Goal: Task Accomplishment & Management: Use online tool/utility

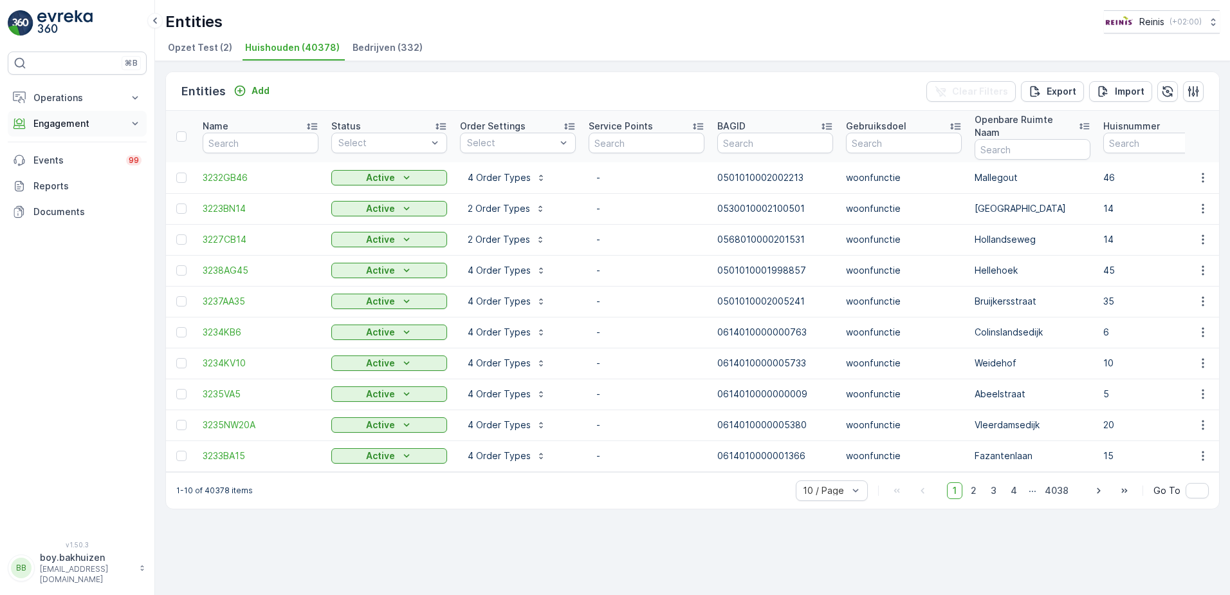
click at [136, 125] on icon at bounding box center [135, 123] width 13 height 13
click at [231, 171] on span "3232GB46" at bounding box center [261, 177] width 116 height 13
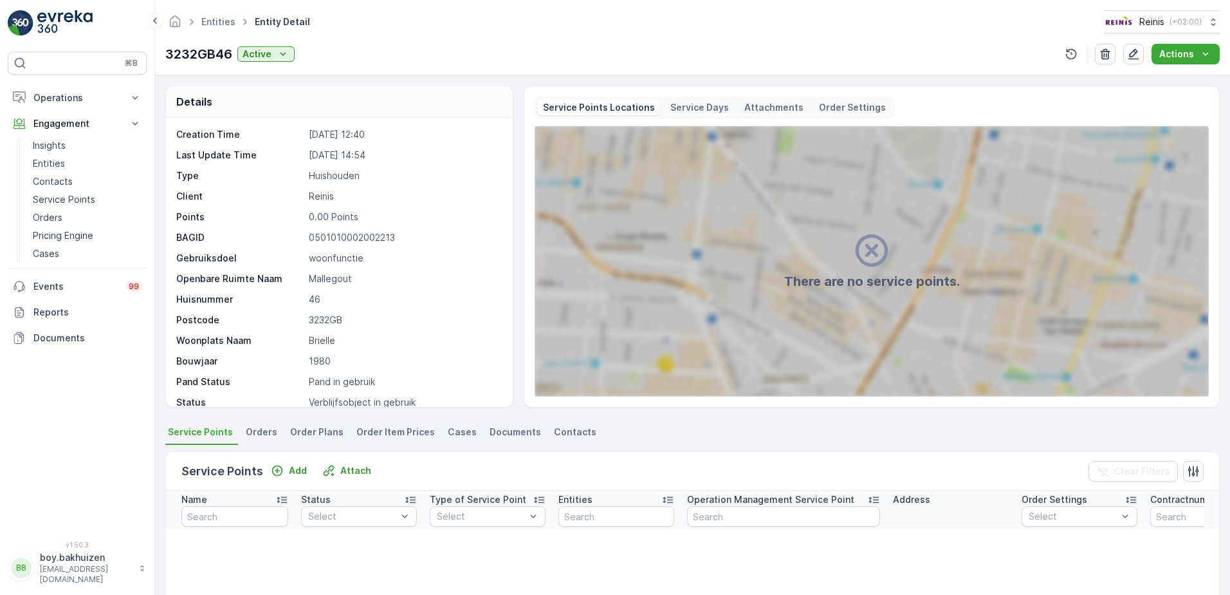
click at [683, 107] on p "Service Days" at bounding box center [700, 107] width 59 height 13
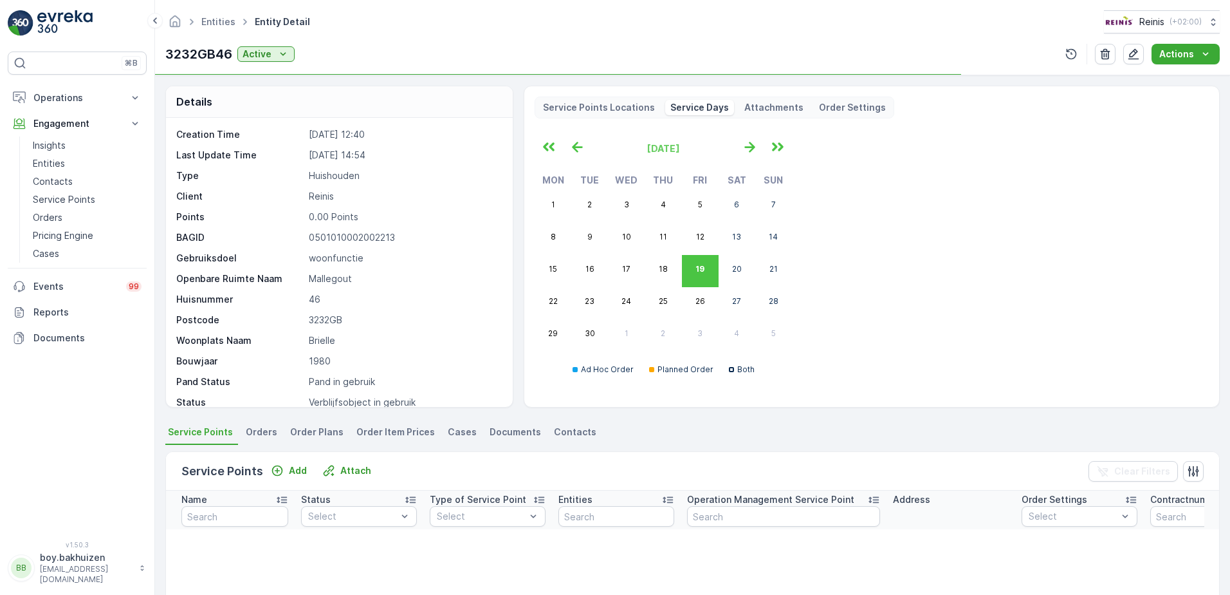
click at [748, 104] on p "Attachments" at bounding box center [774, 107] width 59 height 13
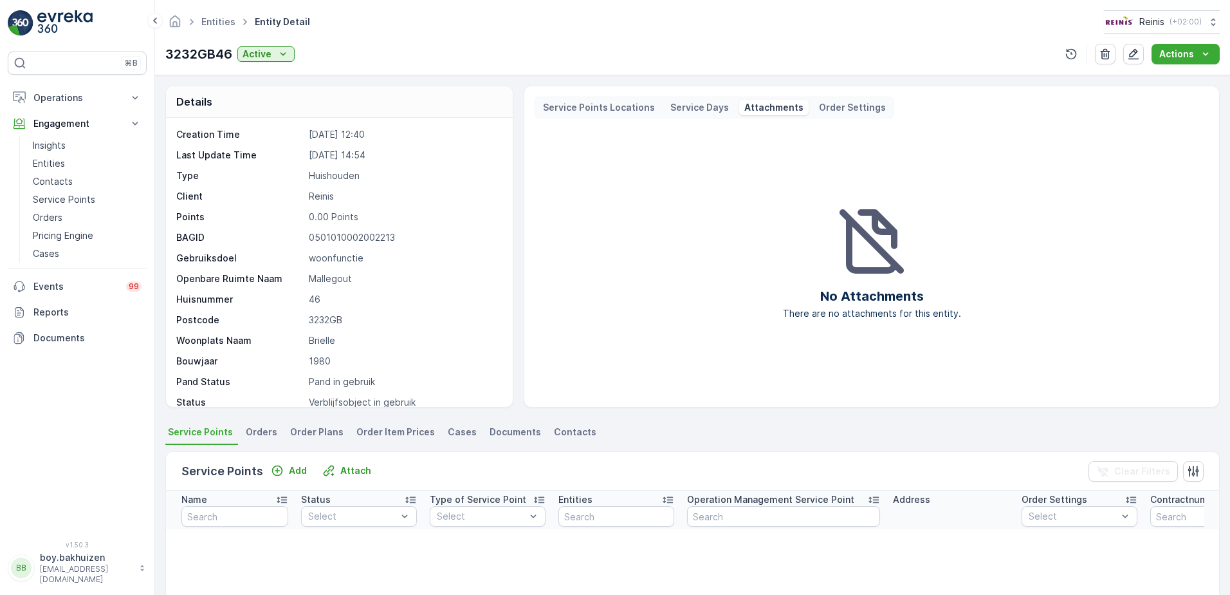
click at [828, 104] on p "Order Settings" at bounding box center [852, 107] width 67 height 13
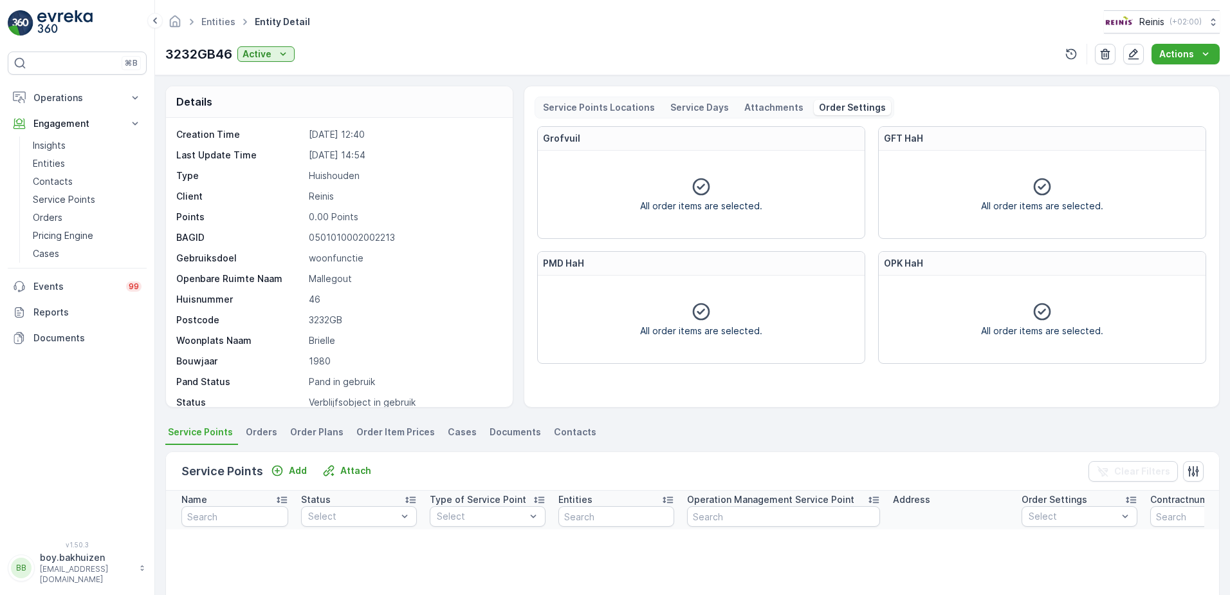
click at [611, 107] on p "Service Points Locations" at bounding box center [599, 107] width 112 height 13
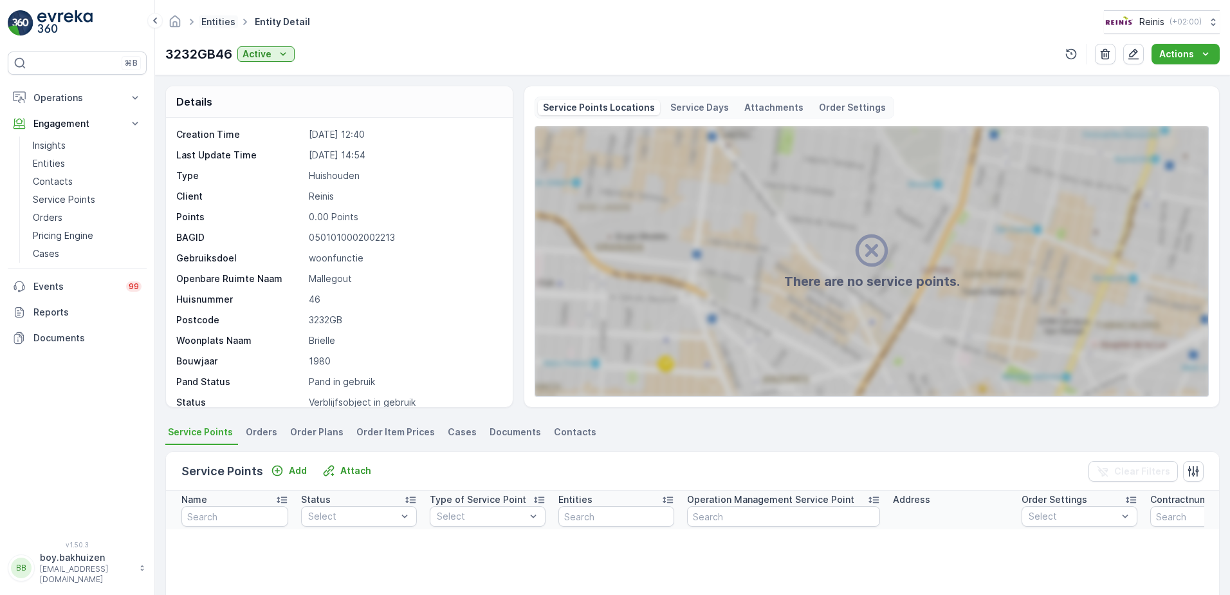
click at [216, 19] on link "Entities" at bounding box center [218, 21] width 34 height 11
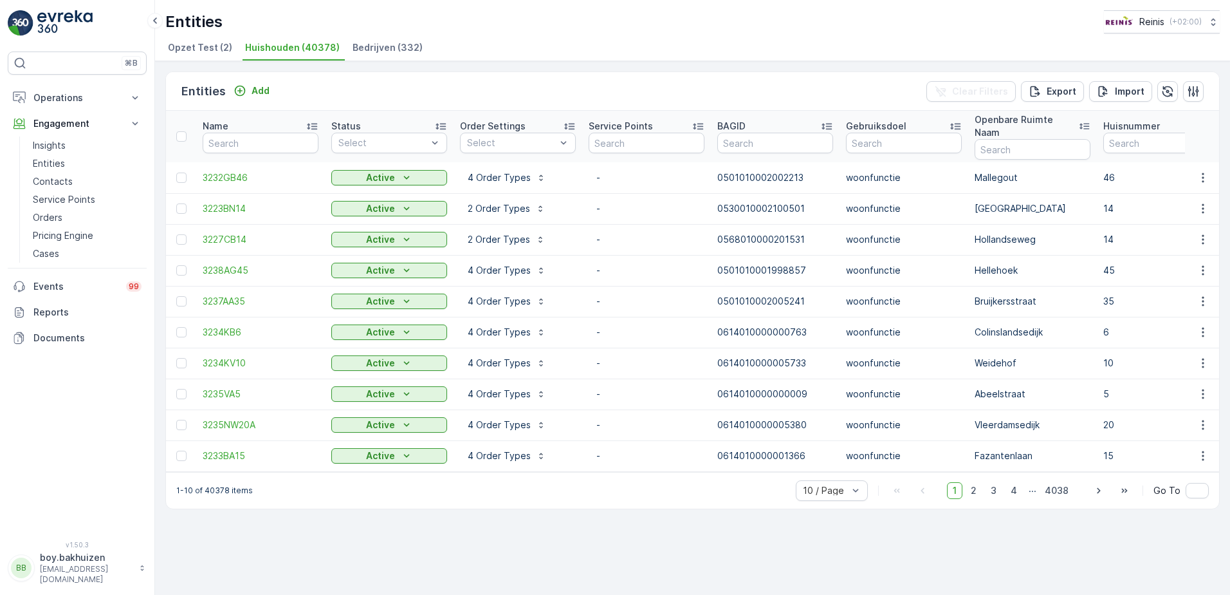
click at [315, 124] on icon at bounding box center [312, 127] width 10 height 6
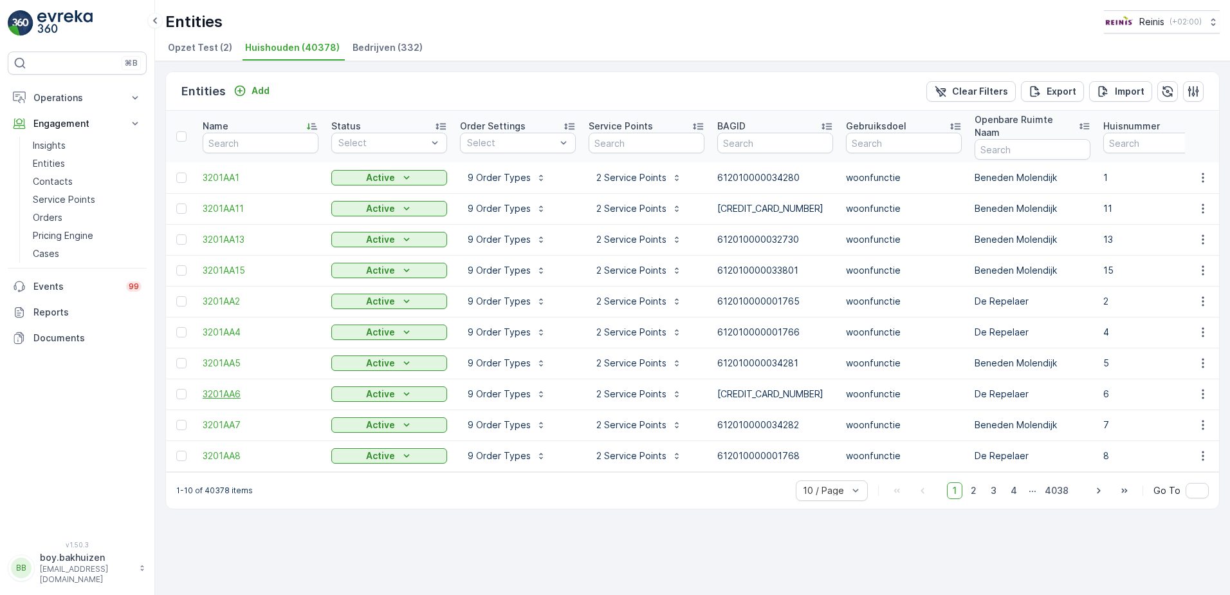
click at [232, 387] on span "3201AA6" at bounding box center [261, 393] width 116 height 13
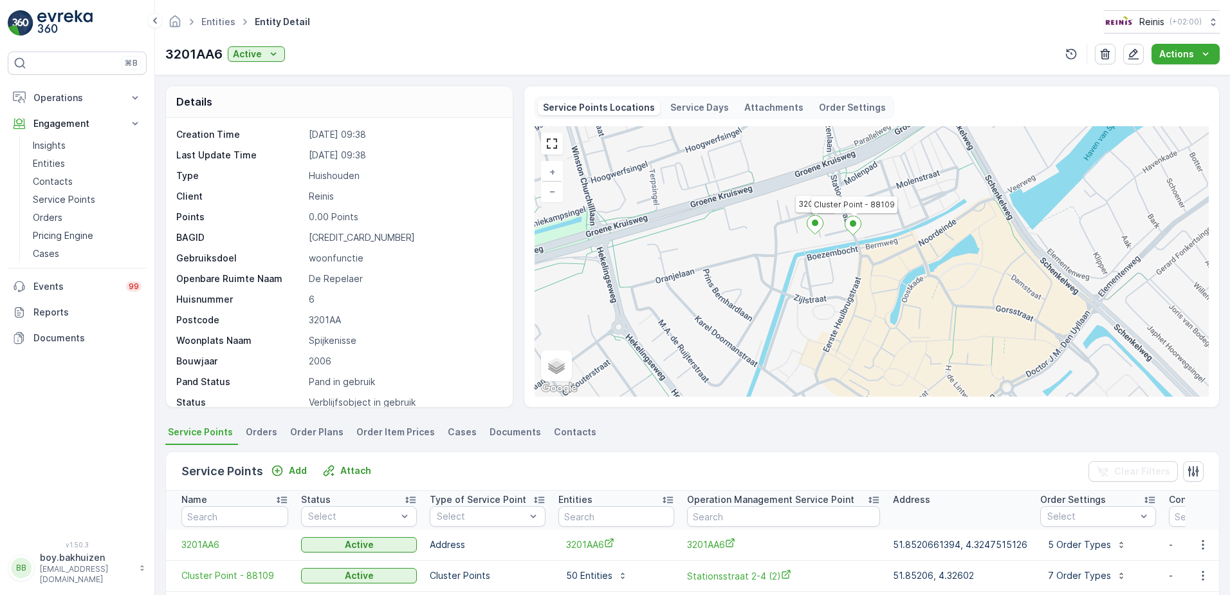
drag, startPoint x: 754, startPoint y: 293, endPoint x: 711, endPoint y: 265, distance: 51.6
click at [711, 265] on div "3201AA6 Cluster Point - 88109 + − Satellite Roadmap Terrain Hybrid Leaflet Keyb…" at bounding box center [872, 261] width 674 height 270
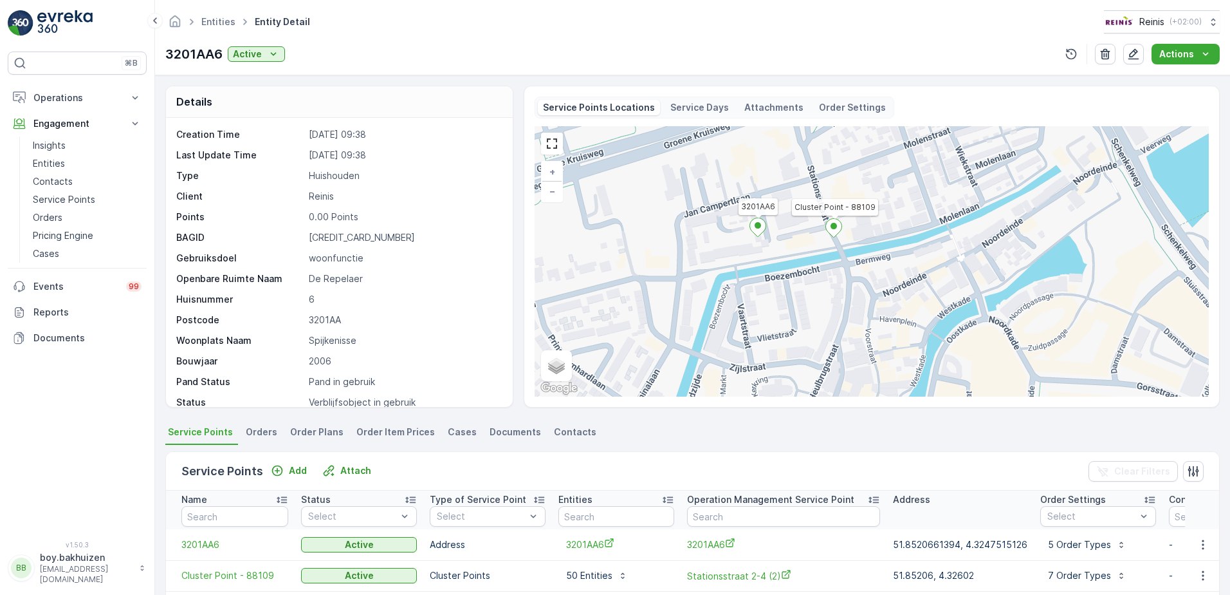
click at [864, 213] on div "3201AA6 Cluster Point - 88109 + − Satellite Roadmap Terrain Hybrid Leaflet Keyb…" at bounding box center [872, 261] width 674 height 270
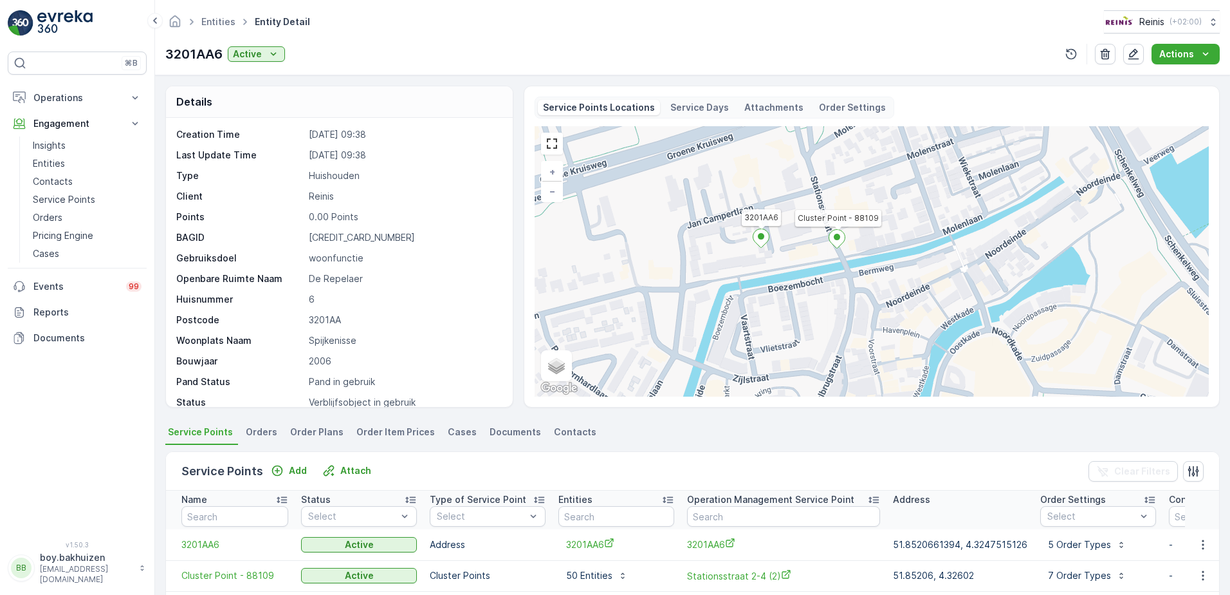
click at [826, 219] on div "3201AA6 Cluster Point - 88109 + − Satellite Roadmap Terrain Hybrid Leaflet Keyb…" at bounding box center [872, 261] width 674 height 270
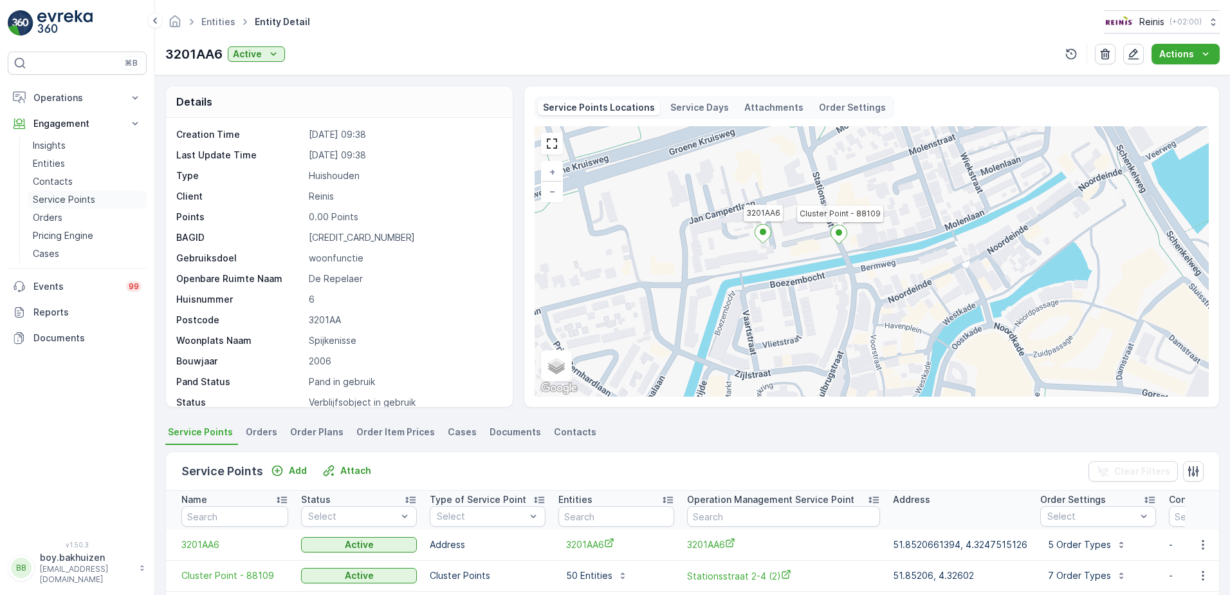
click at [64, 196] on p "Service Points" at bounding box center [64, 199] width 62 height 13
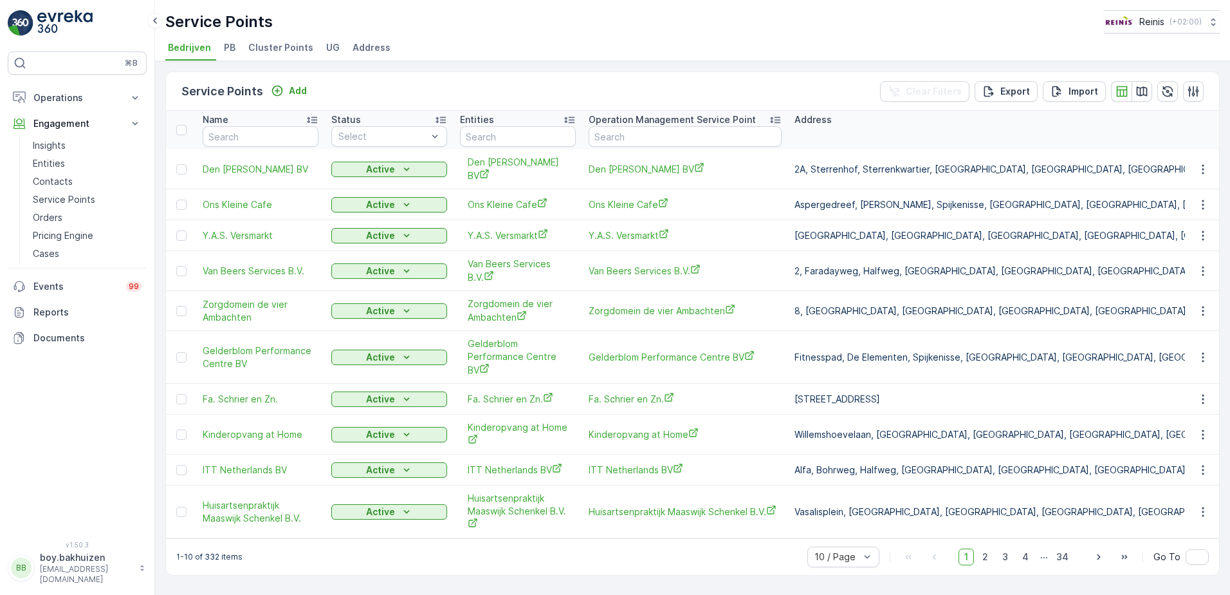
click at [268, 41] on li "Cluster Points" at bounding box center [282, 50] width 73 height 22
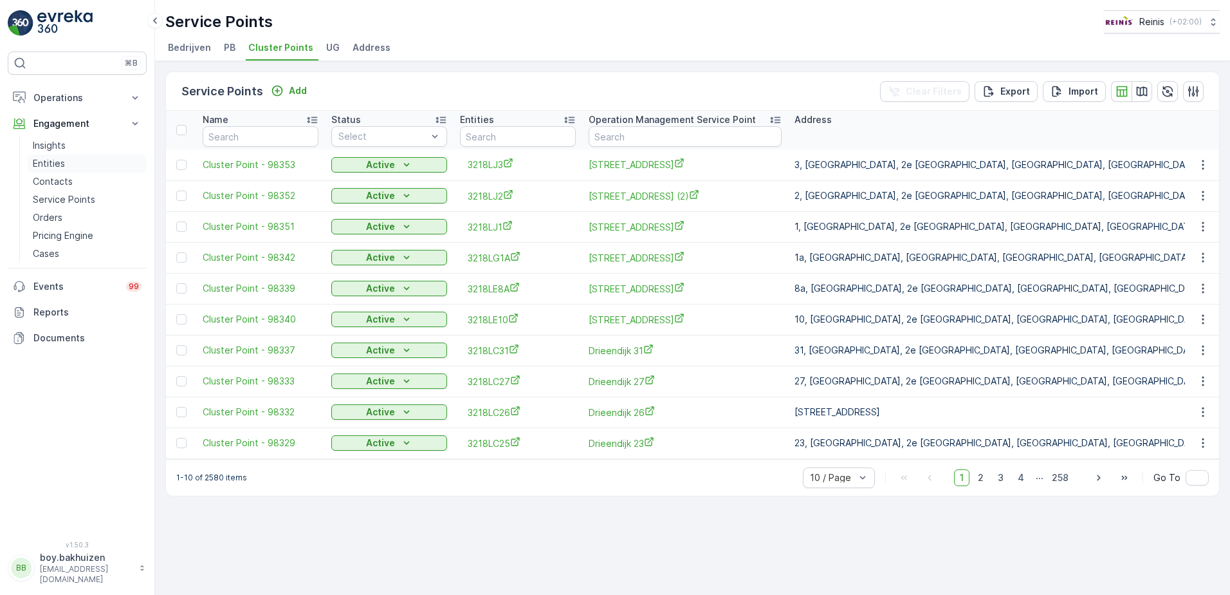
click at [55, 158] on p "Entities" at bounding box center [49, 163] width 32 height 13
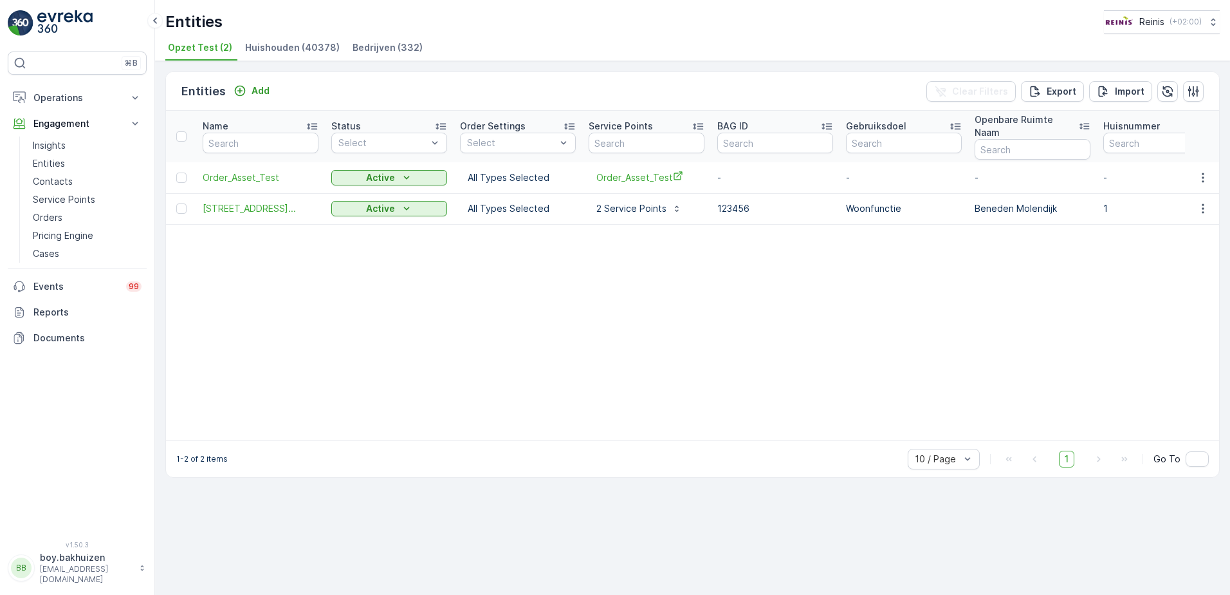
click at [276, 44] on span "Huishouden (40378)" at bounding box center [292, 47] width 95 height 13
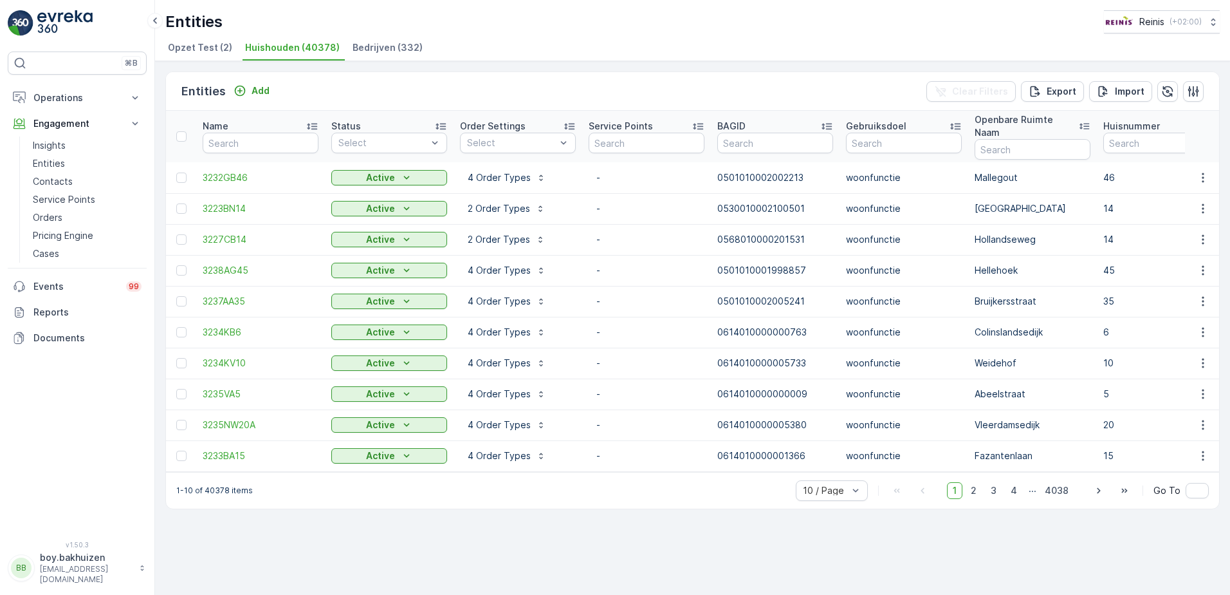
click at [319, 119] on th "Name" at bounding box center [260, 136] width 129 height 51
click at [309, 124] on icon at bounding box center [312, 127] width 10 height 6
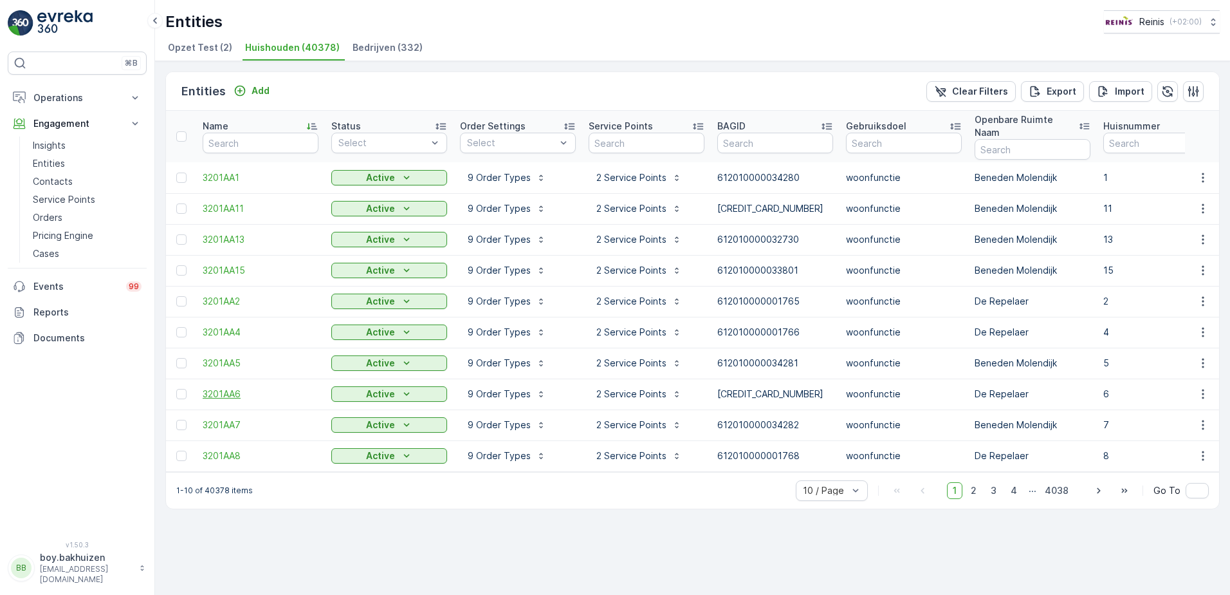
click at [226, 387] on span "3201AA6" at bounding box center [261, 393] width 116 height 13
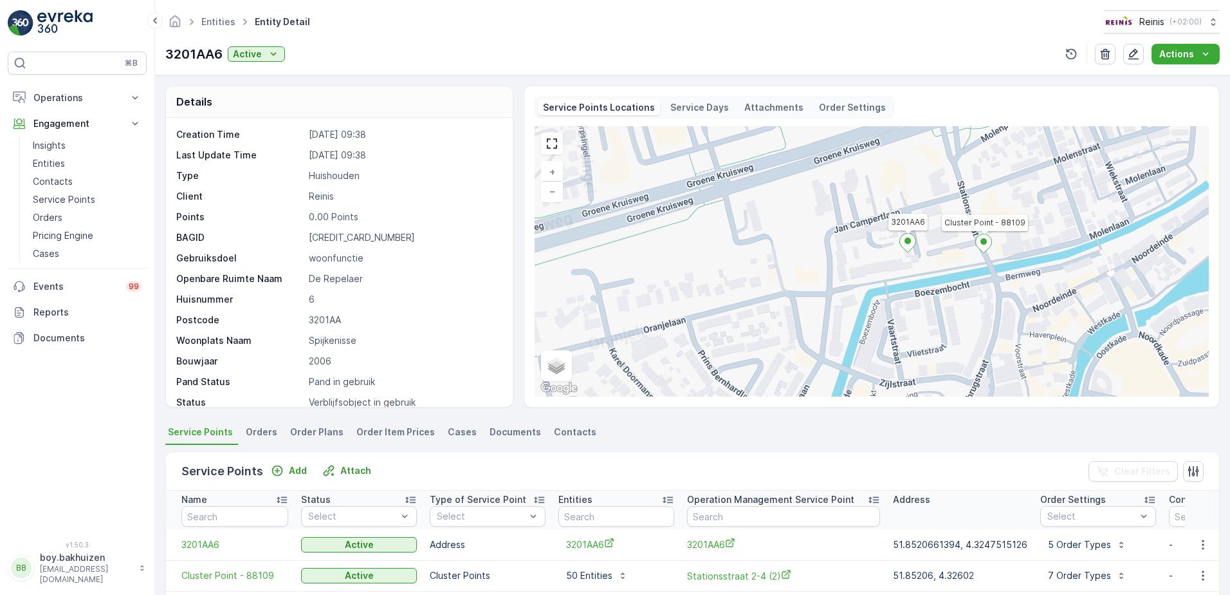
drag, startPoint x: 891, startPoint y: 293, endPoint x: 737, endPoint y: 286, distance: 153.9
click at [737, 286] on div "3201AA6 Cluster Point - 88109 + − Satellite Roadmap Terrain Hybrid Leaflet Keyb…" at bounding box center [872, 261] width 674 height 270
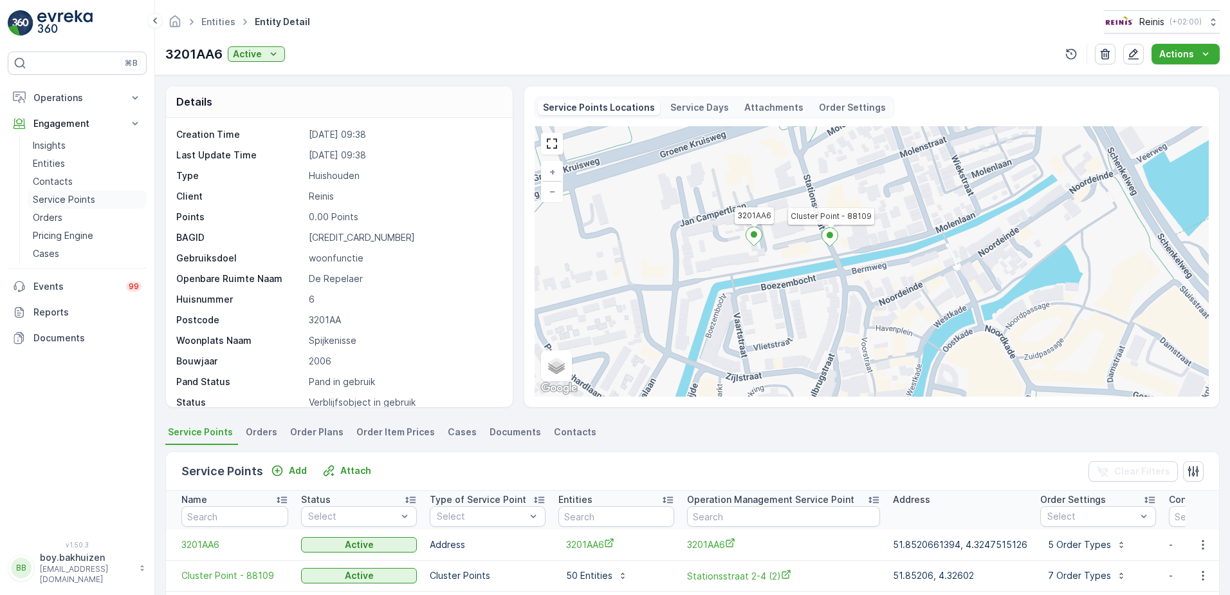
click at [82, 197] on p "Service Points" at bounding box center [64, 199] width 62 height 13
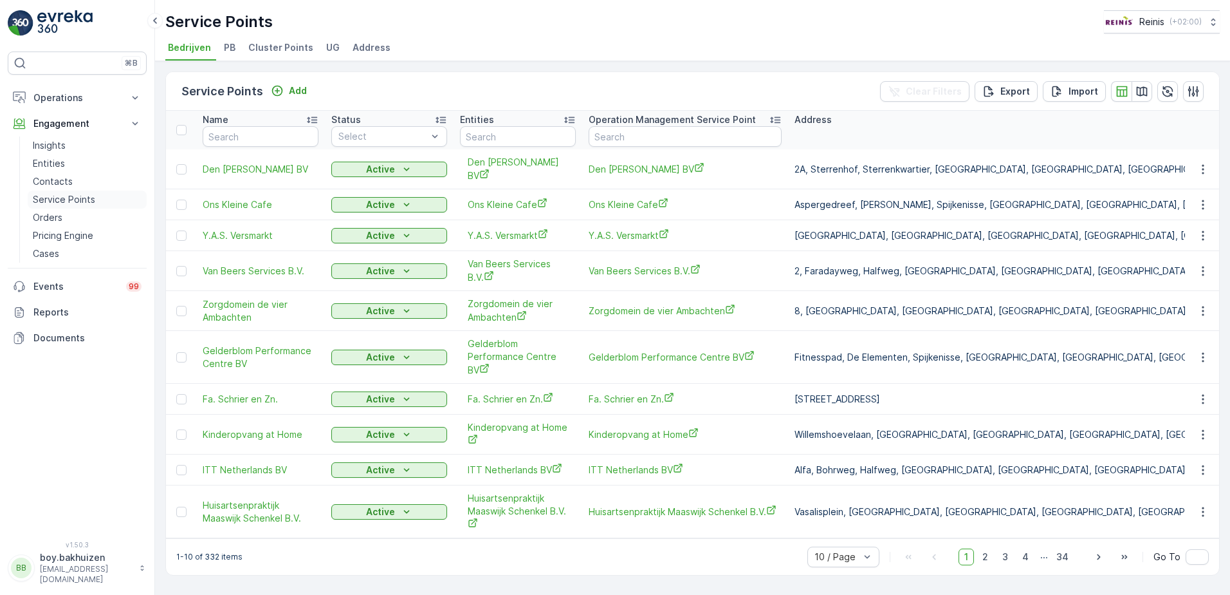
click at [61, 199] on p "Service Points" at bounding box center [64, 199] width 62 height 13
click at [273, 46] on span "Cluster Points" at bounding box center [280, 47] width 65 height 13
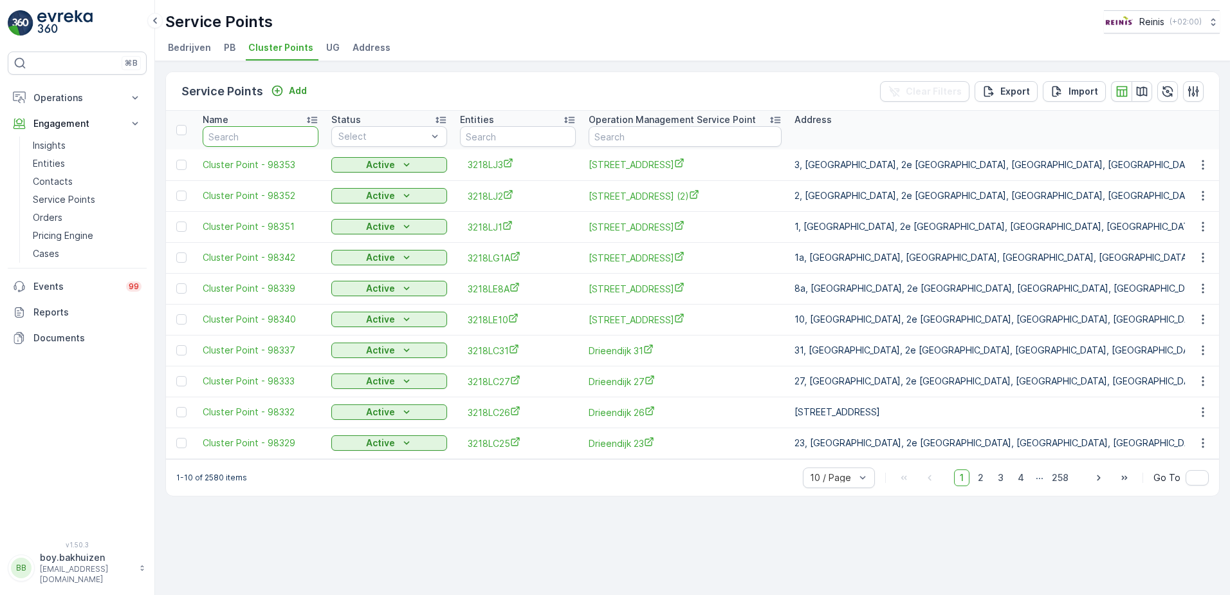
click at [288, 140] on input "text" at bounding box center [261, 136] width 116 height 21
type input "88109"
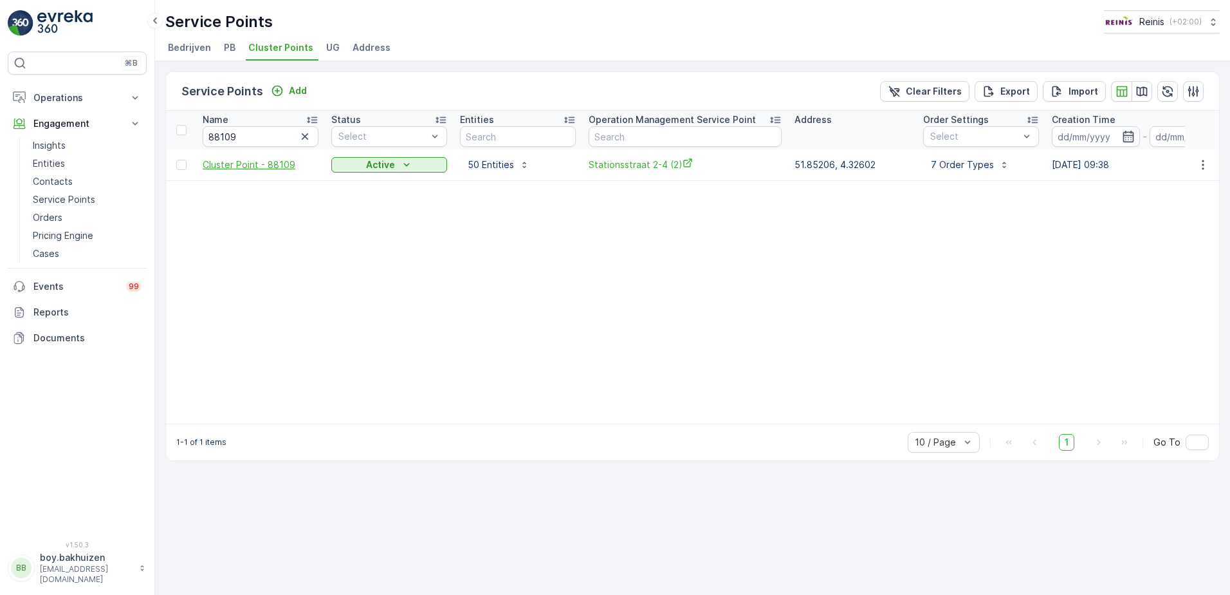
click at [228, 167] on span "Cluster Point - 88109" at bounding box center [261, 164] width 116 height 13
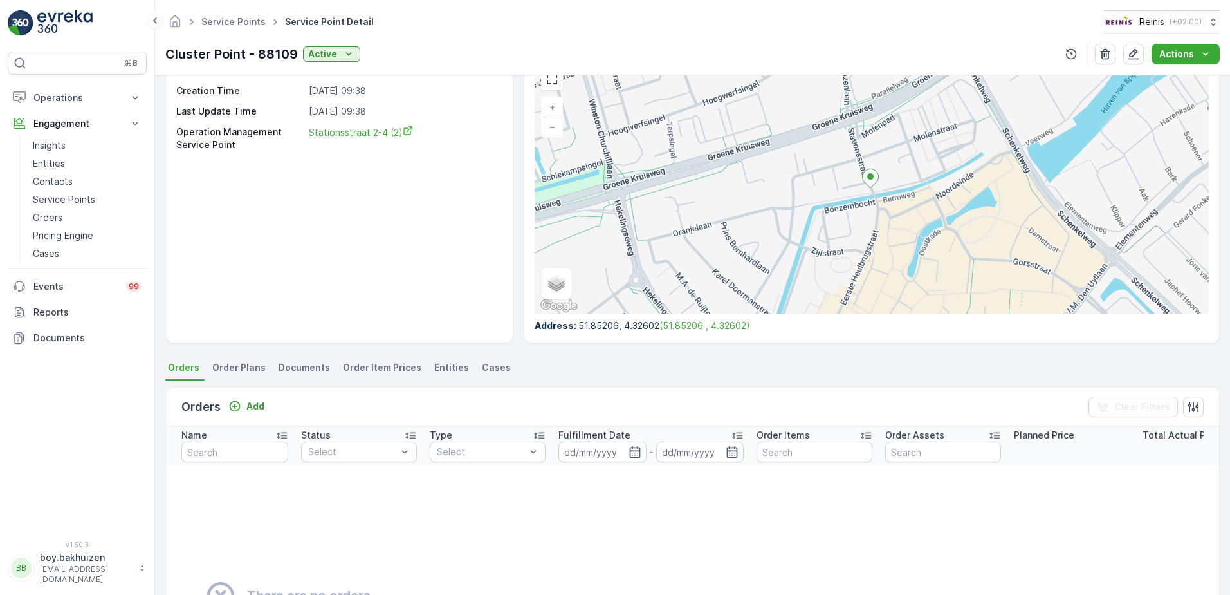
scroll to position [129, 0]
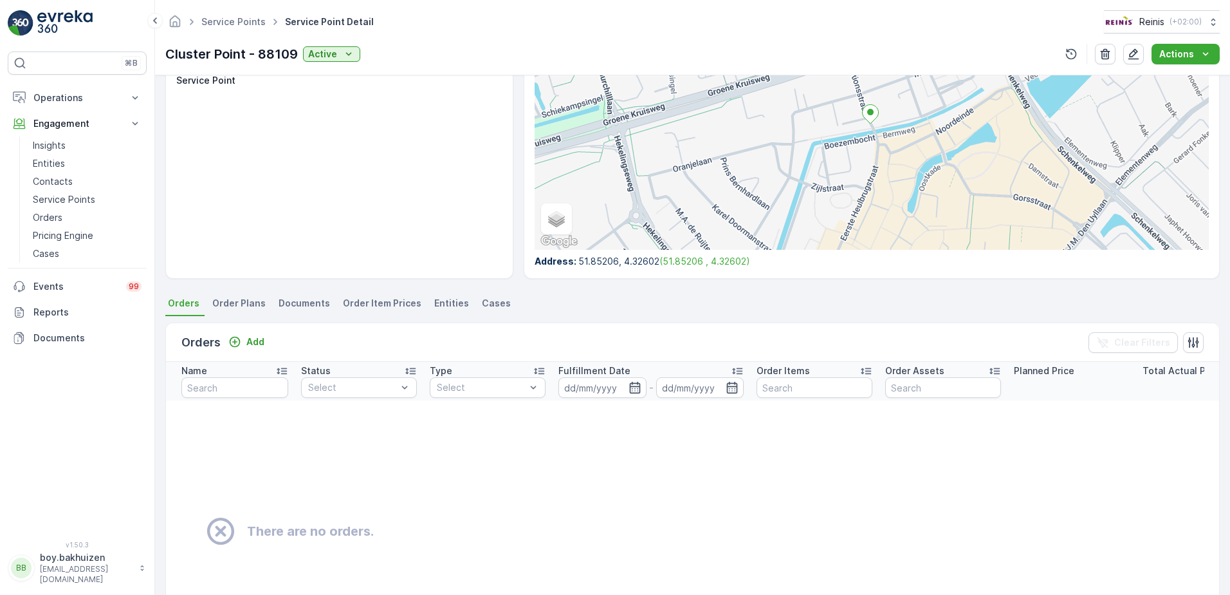
click at [450, 306] on span "Entities" at bounding box center [451, 303] width 35 height 13
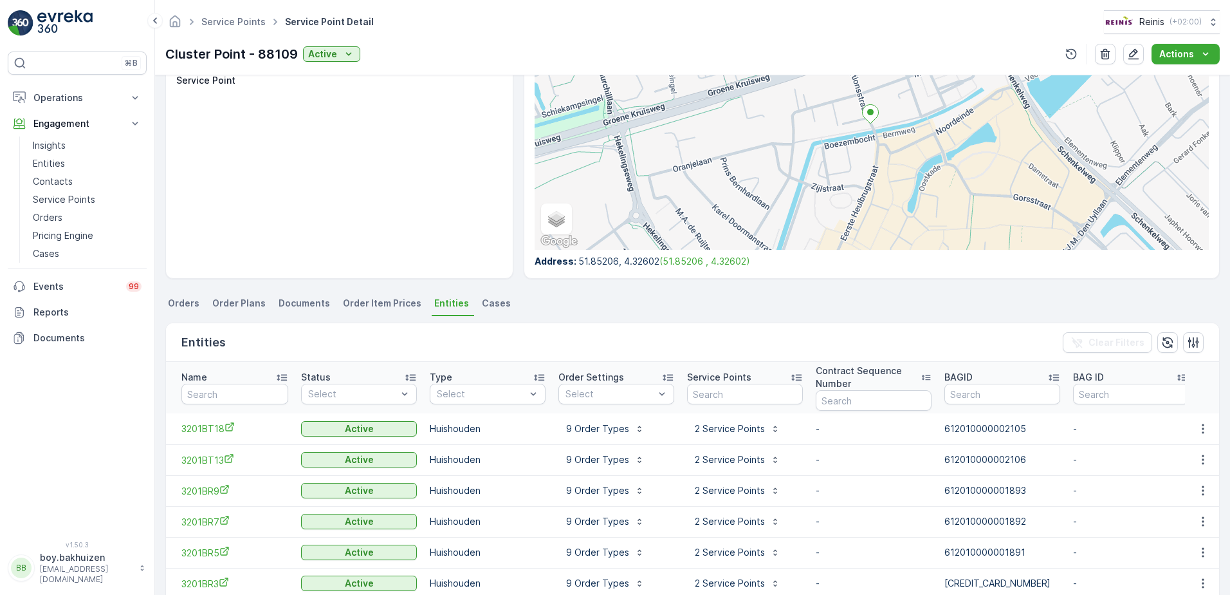
click at [286, 376] on icon at bounding box center [281, 377] width 13 height 13
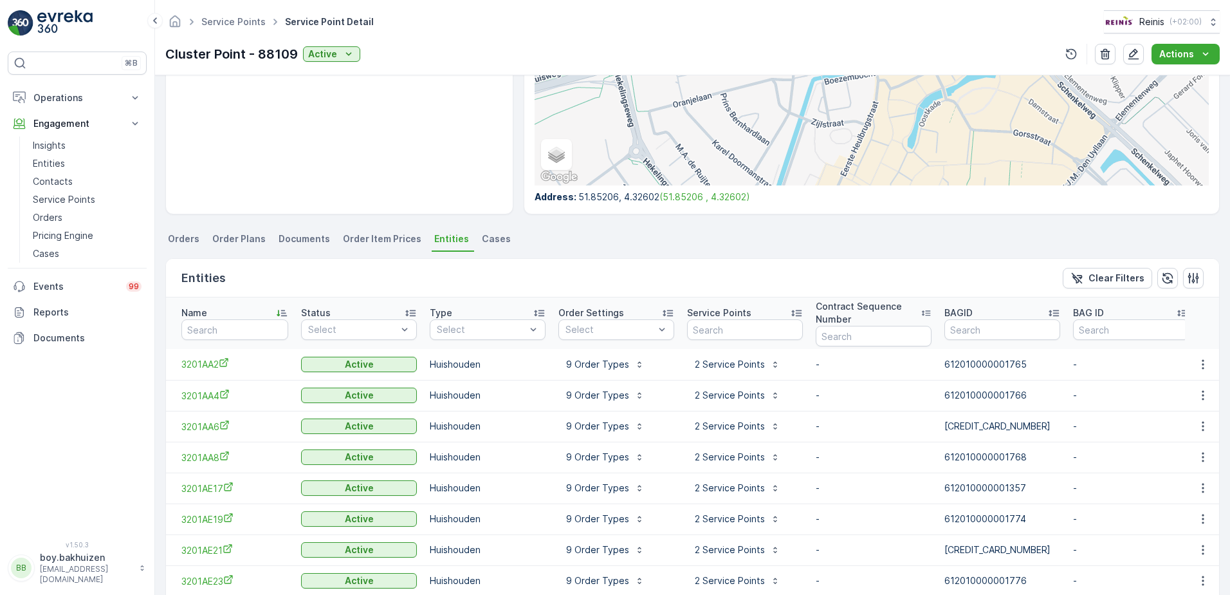
scroll to position [257, 0]
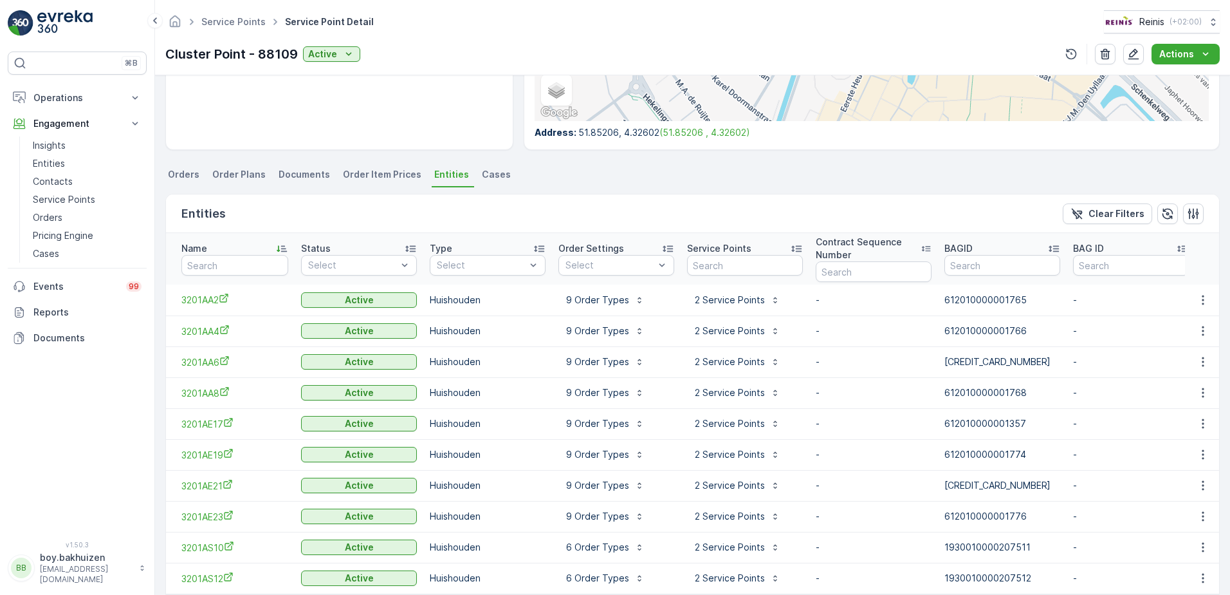
click at [235, 178] on span "Order Plans" at bounding box center [238, 174] width 53 height 13
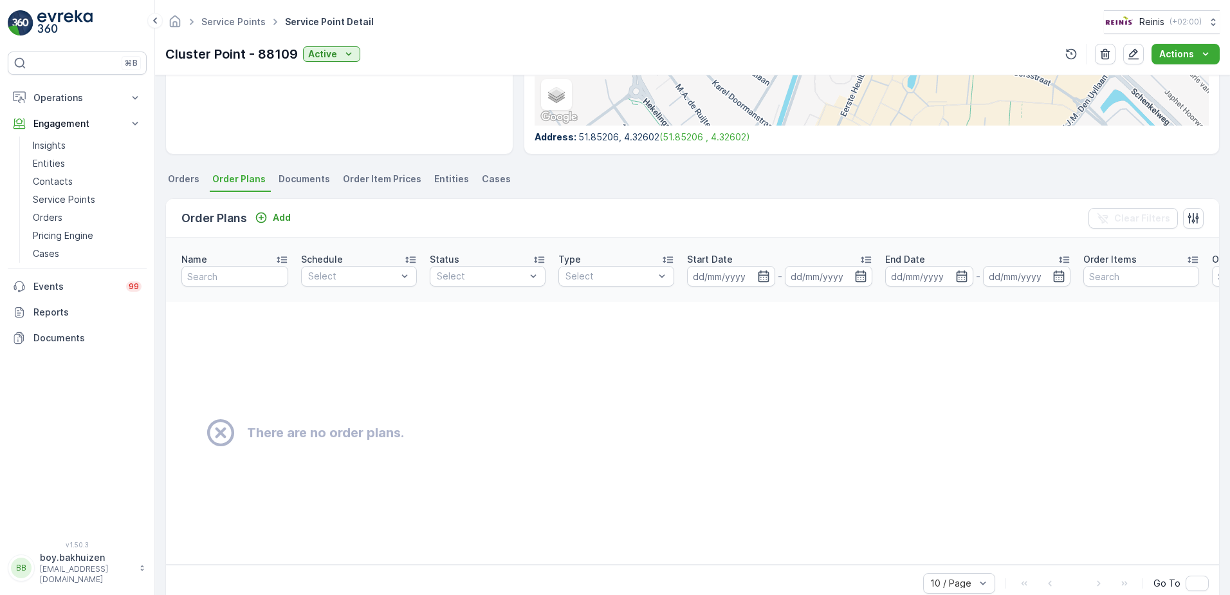
scroll to position [253, 0]
click at [286, 180] on span "Documents" at bounding box center [304, 178] width 51 height 13
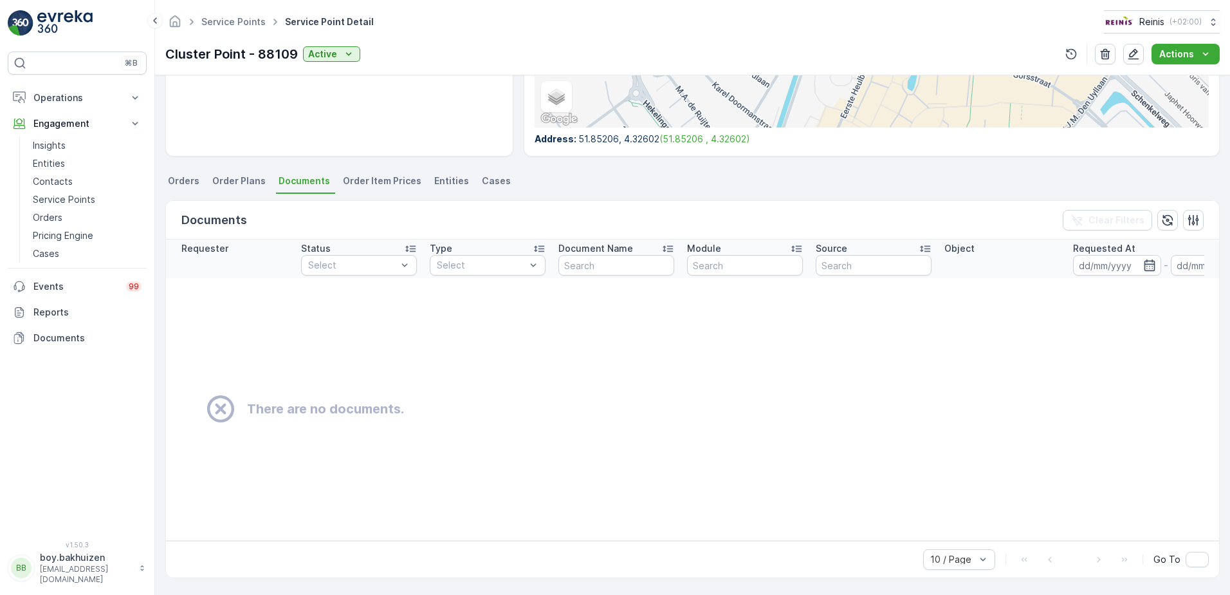
scroll to position [253, 0]
click at [371, 180] on span "Order Item Prices" at bounding box center [382, 180] width 79 height 13
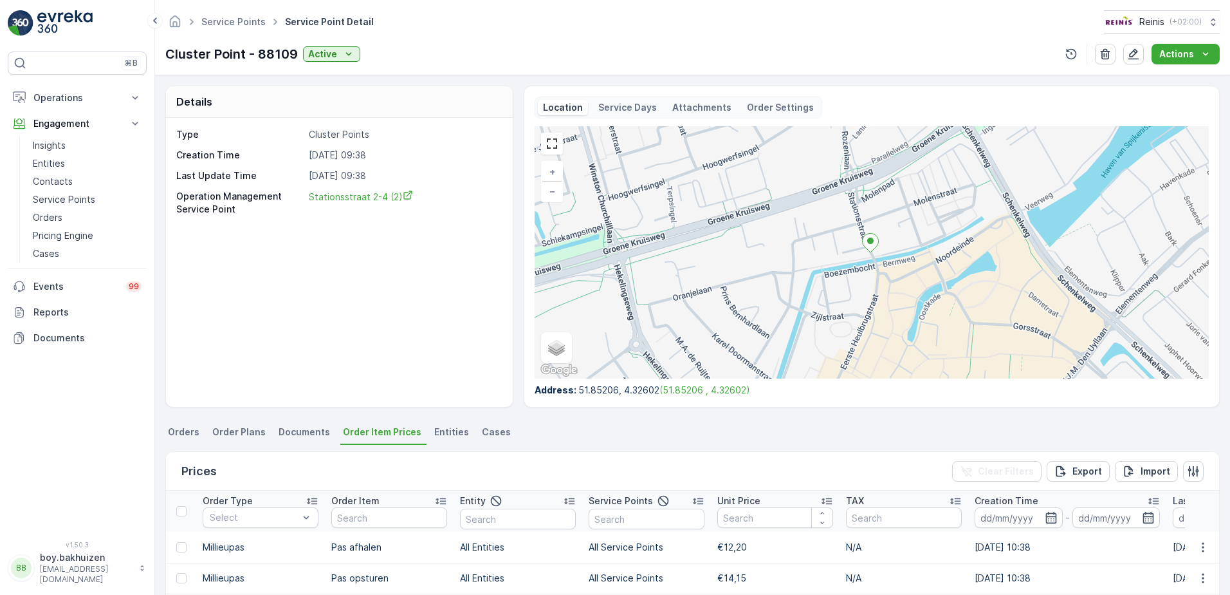
click at [482, 432] on span "Cases" at bounding box center [496, 431] width 29 height 13
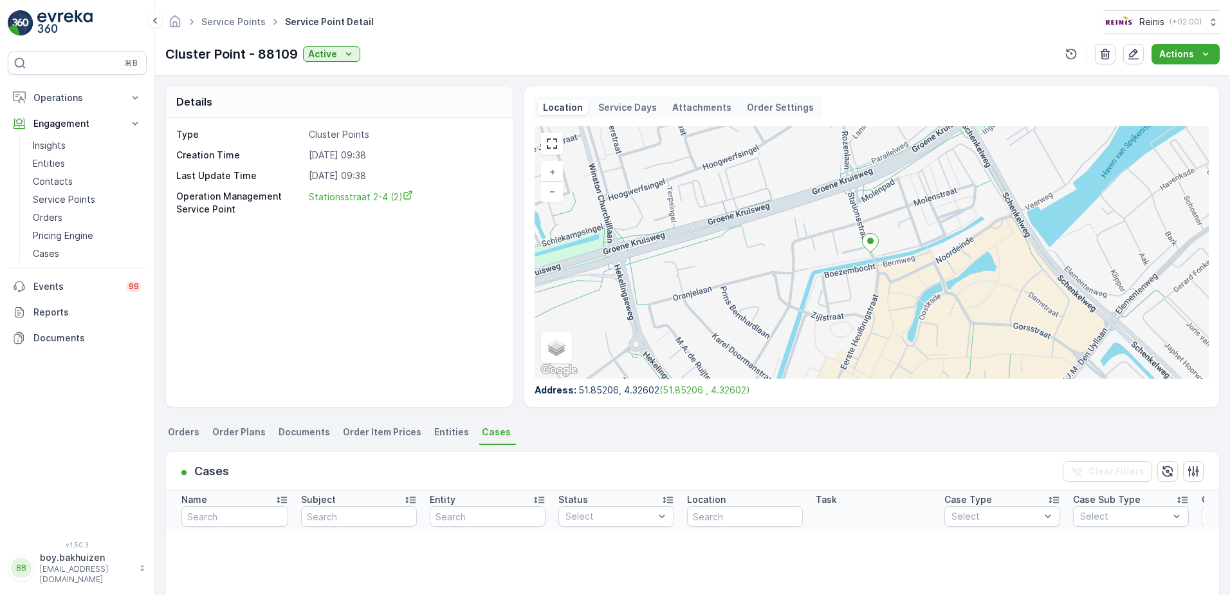
click at [184, 432] on span "Orders" at bounding box center [184, 431] width 32 height 13
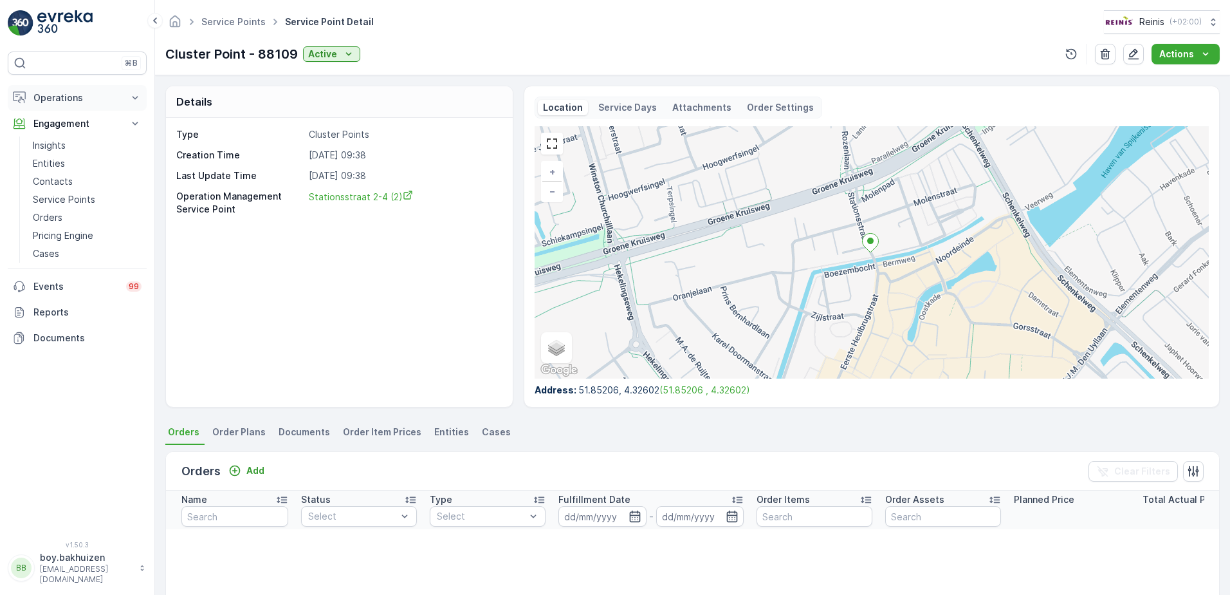
click at [66, 94] on p "Operations" at bounding box center [77, 97] width 88 height 13
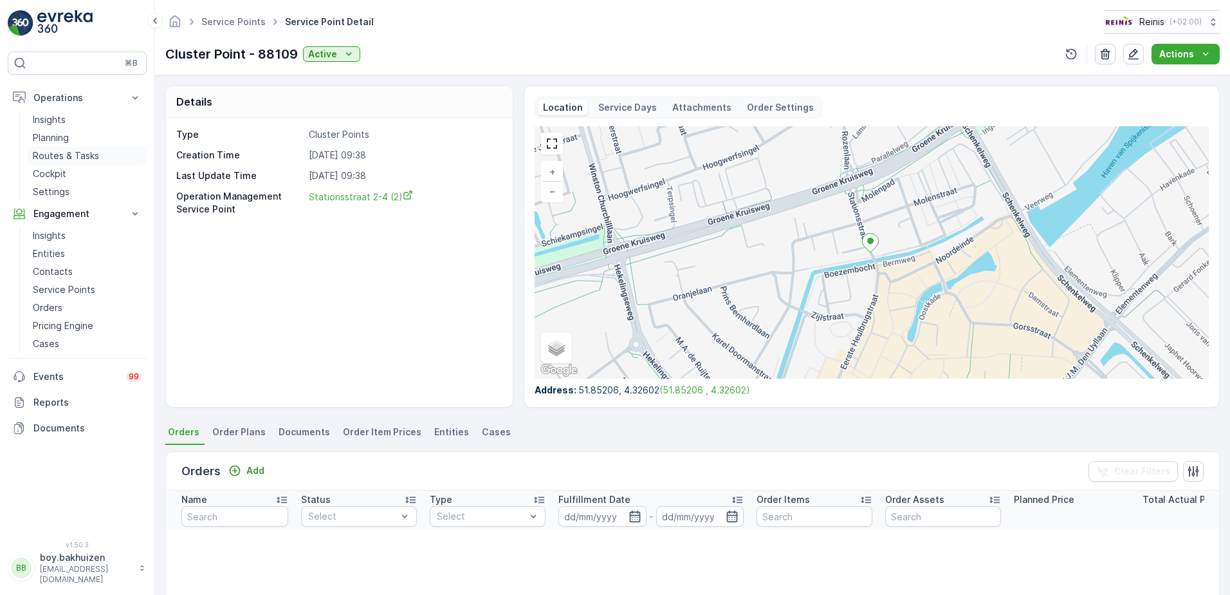
click at [39, 157] on p "Routes & Tasks" at bounding box center [66, 155] width 66 height 13
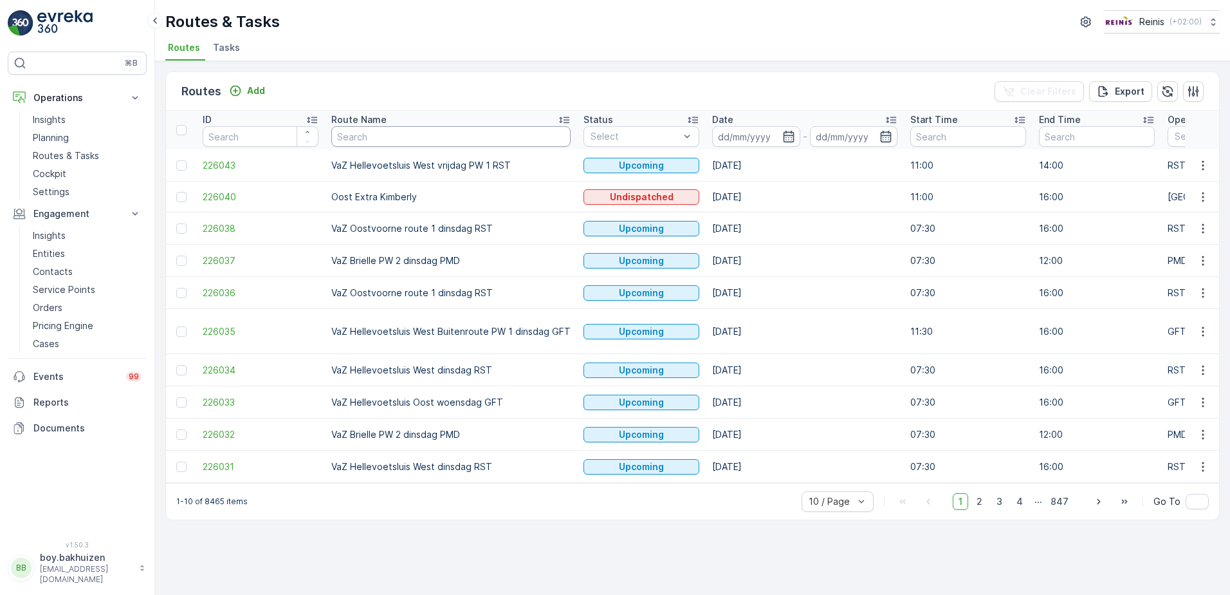
click at [533, 138] on input "text" at bounding box center [450, 136] width 239 height 21
type input "pmd"
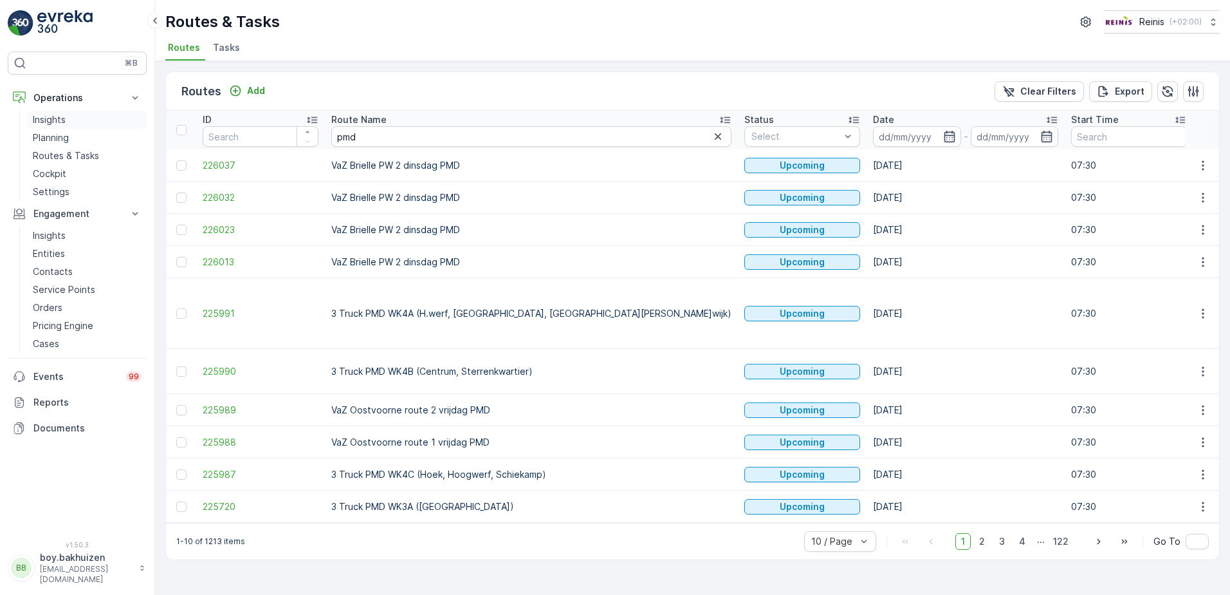
click at [56, 121] on p "Insights" at bounding box center [49, 119] width 33 height 13
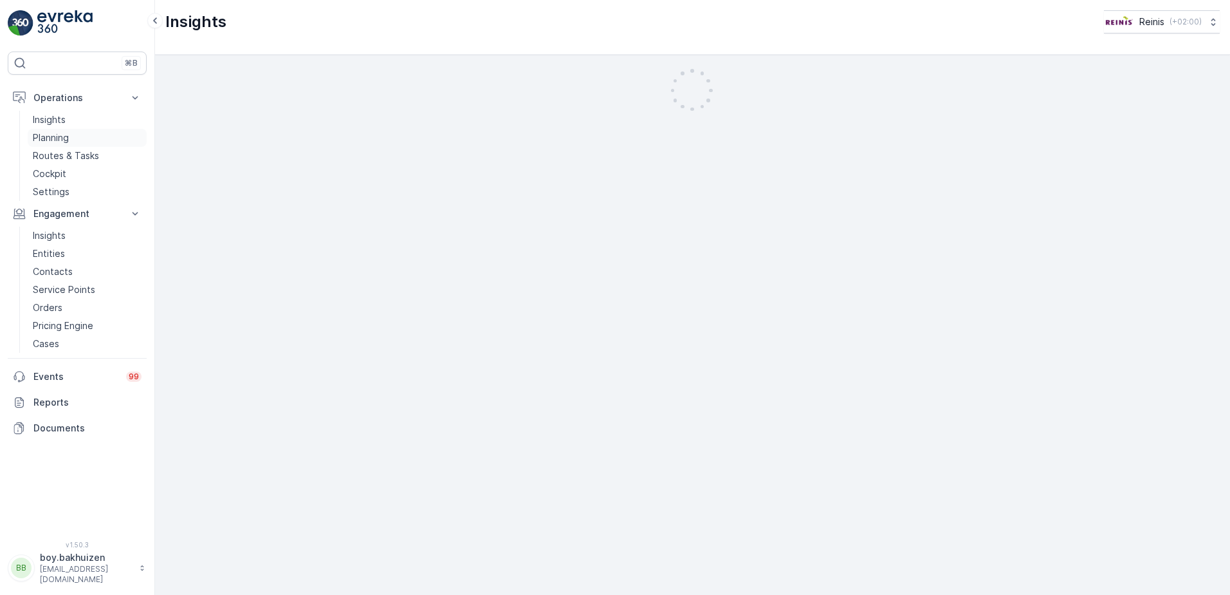
click at [58, 135] on p "Planning" at bounding box center [51, 137] width 36 height 13
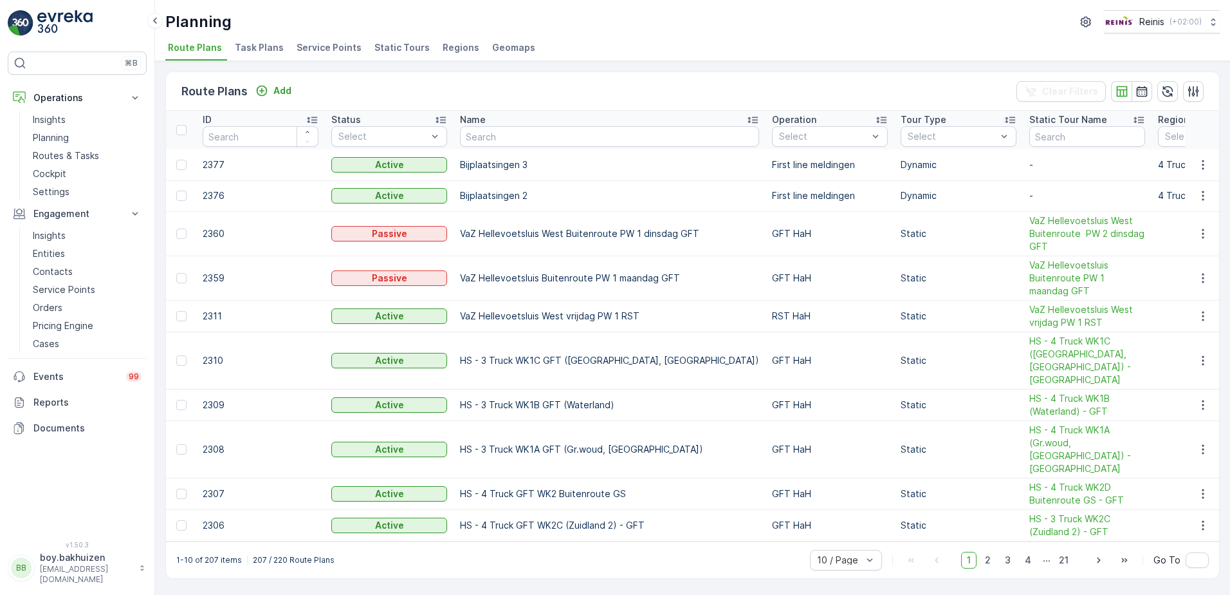
click at [766, 447] on td "GFT HaH" at bounding box center [830, 448] width 129 height 57
click at [1030, 431] on span "HS - 4 Truck WK1A (Gr.woud, [GEOGRAPHIC_DATA]) - [GEOGRAPHIC_DATA]" at bounding box center [1088, 448] width 116 height 51
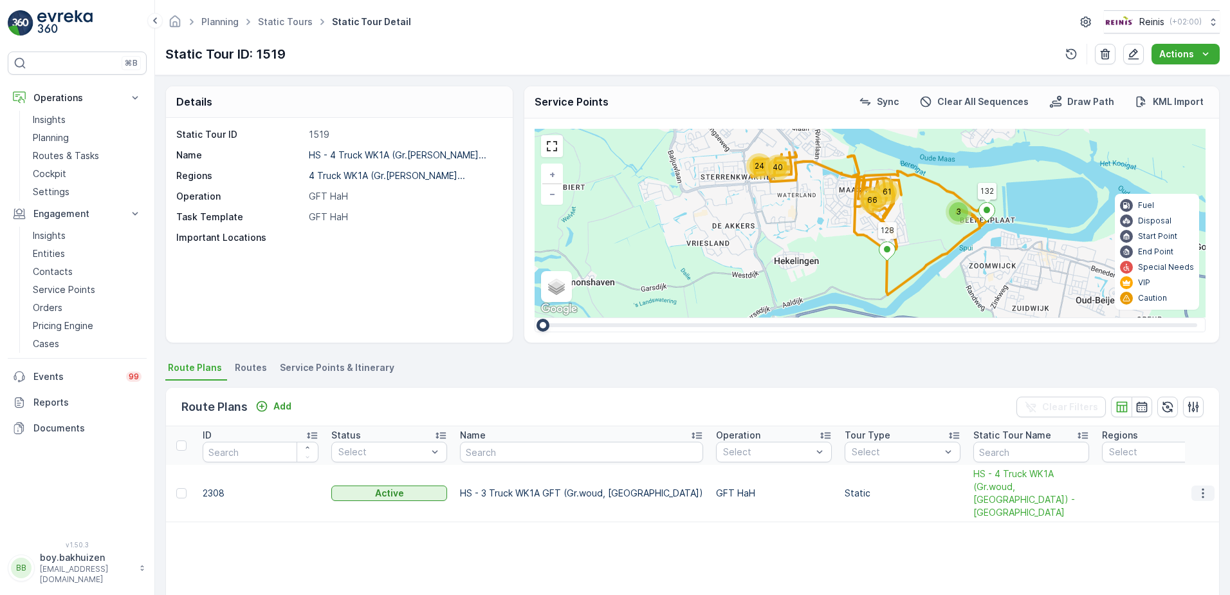
click at [1202, 491] on icon "button" at bounding box center [1203, 493] width 2 height 10
click at [1167, 506] on span "Edit Route Plan" at bounding box center [1191, 505] width 66 height 13
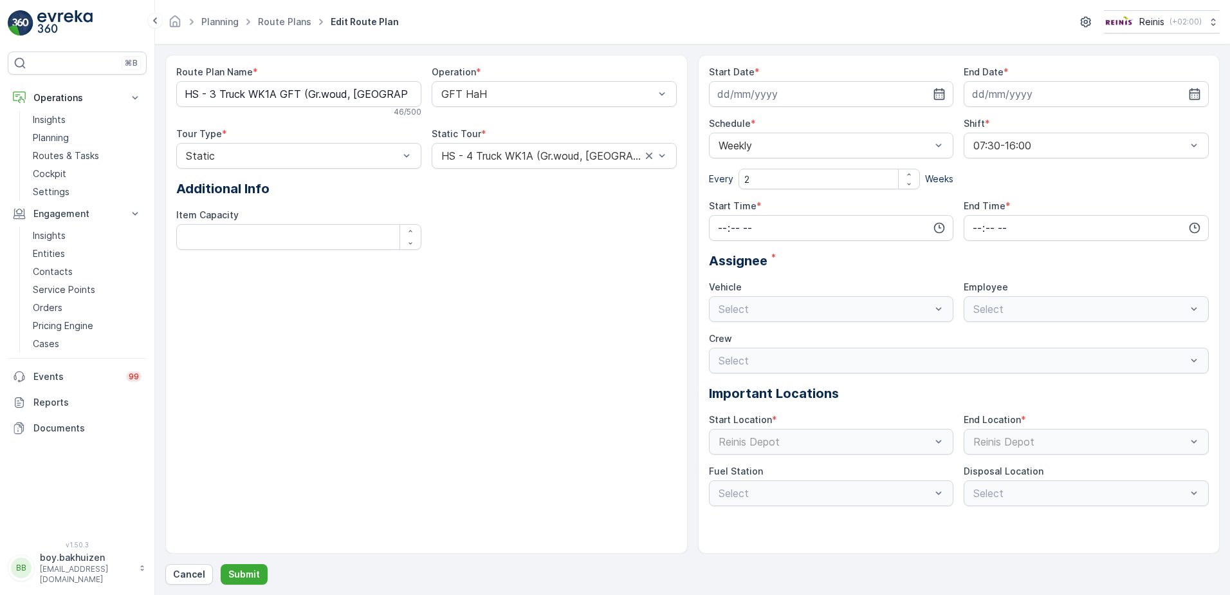
type input "[DATE]"
type input "07:30"
type input "16:00"
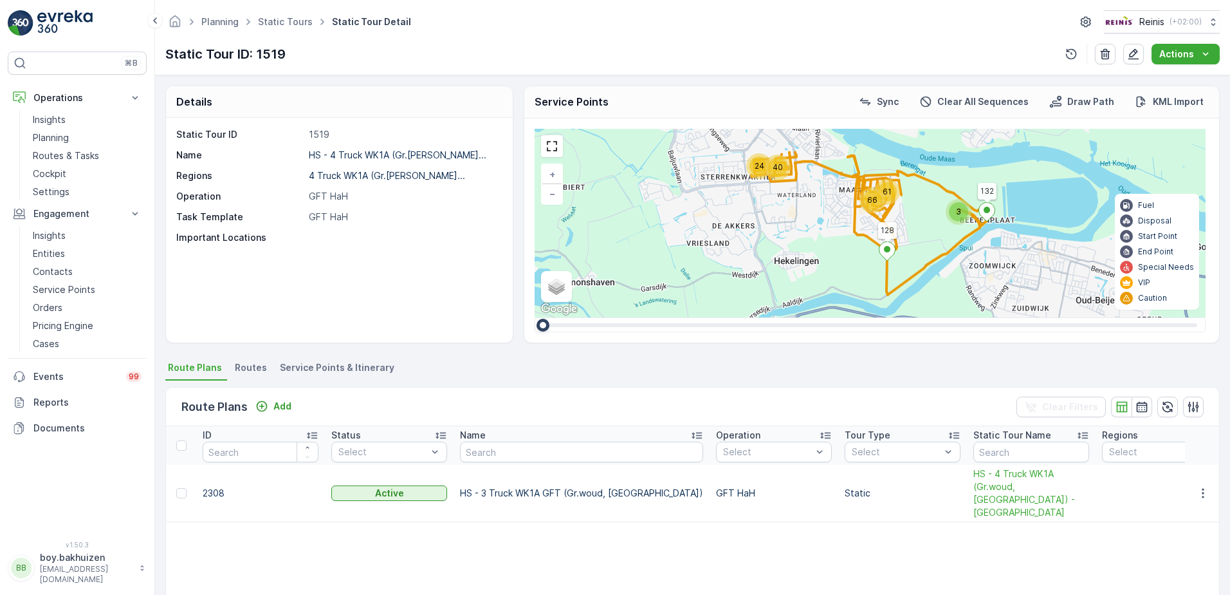
click at [257, 362] on span "Routes" at bounding box center [251, 367] width 32 height 13
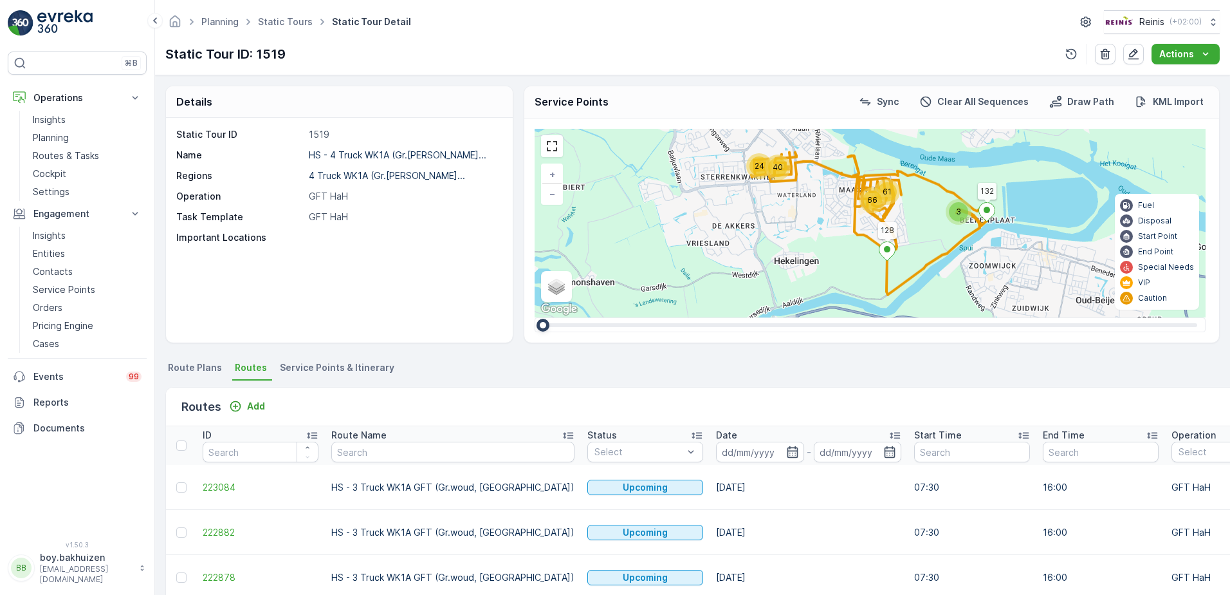
click at [315, 367] on span "Service Points & Itinerary" at bounding box center [337, 367] width 115 height 13
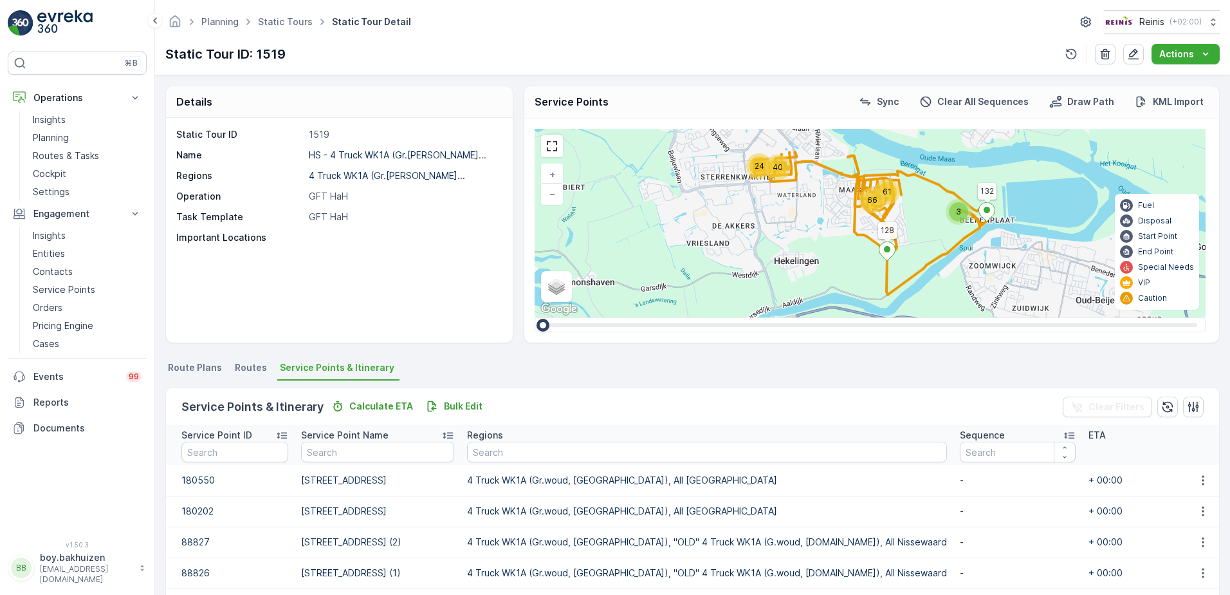
click at [241, 371] on span "Routes" at bounding box center [251, 367] width 32 height 13
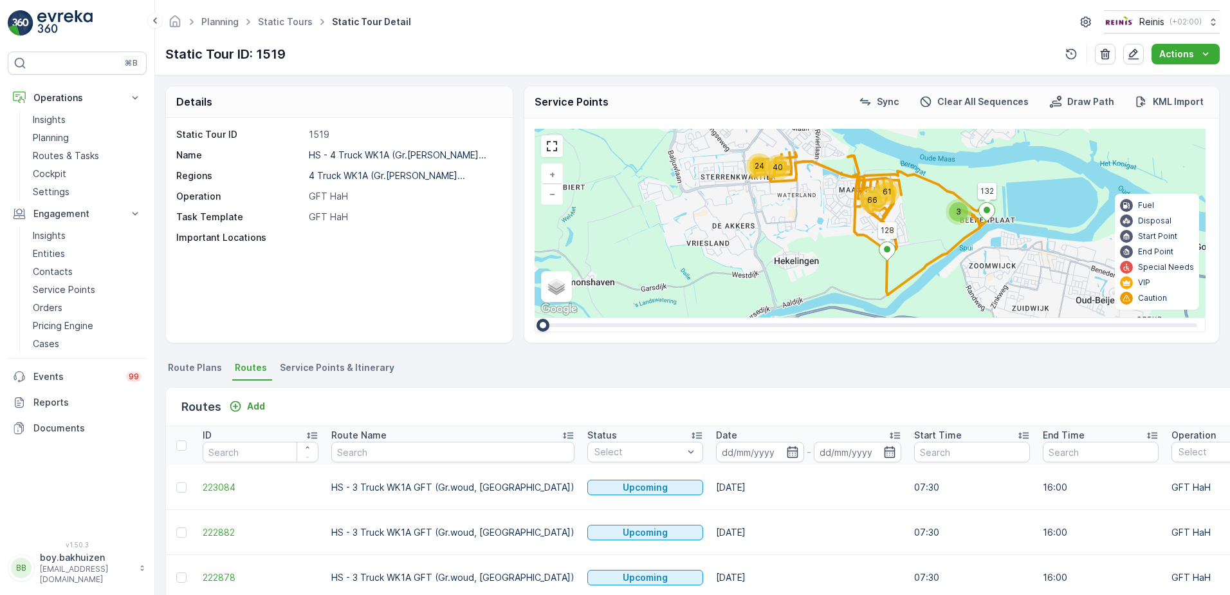
scroll to position [257, 0]
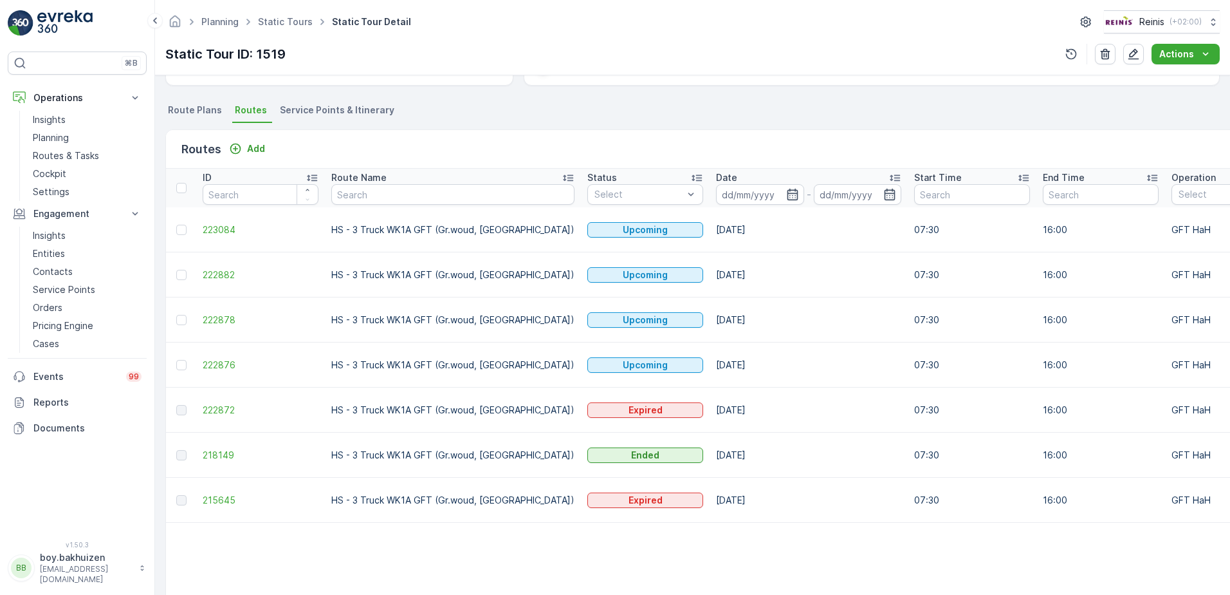
drag, startPoint x: 189, startPoint y: 105, endPoint x: 270, endPoint y: 136, distance: 86.8
click at [189, 105] on span "Route Plans" at bounding box center [195, 110] width 54 height 13
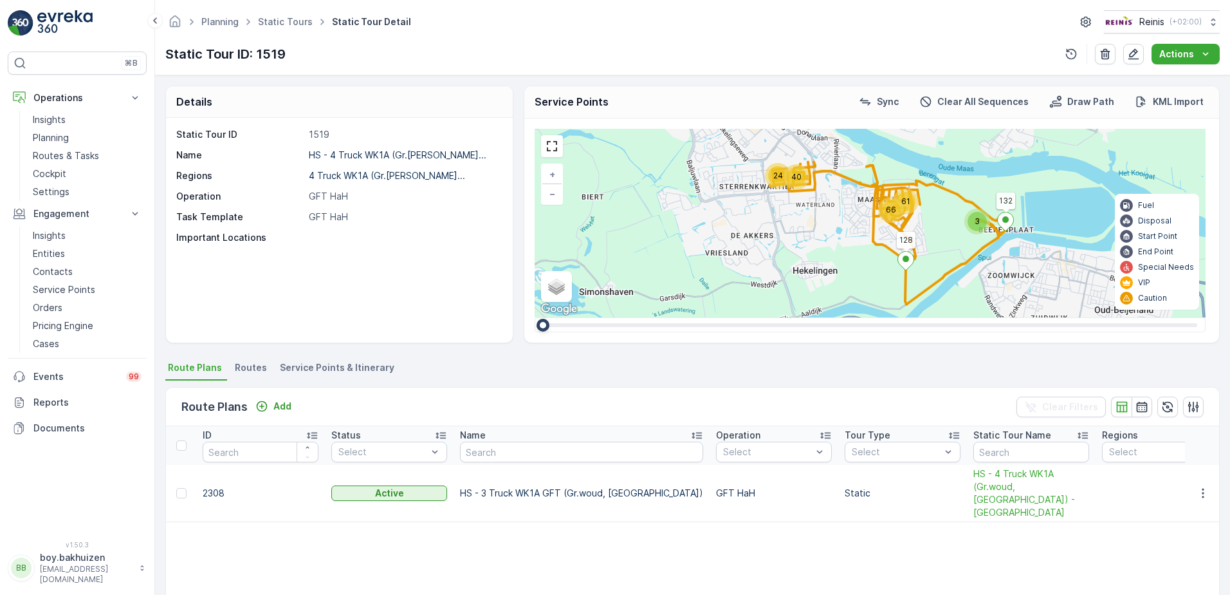
drag, startPoint x: 724, startPoint y: 249, endPoint x: 743, endPoint y: 259, distance: 21.0
click at [743, 259] on div "24 40 66 61 3 128 132 + − Satellite Roadmap Terrain Hybrid Leaflet Keyboard sho…" at bounding box center [870, 223] width 671 height 189
drag, startPoint x: 333, startPoint y: 79, endPoint x: 361, endPoint y: 80, distance: 28.3
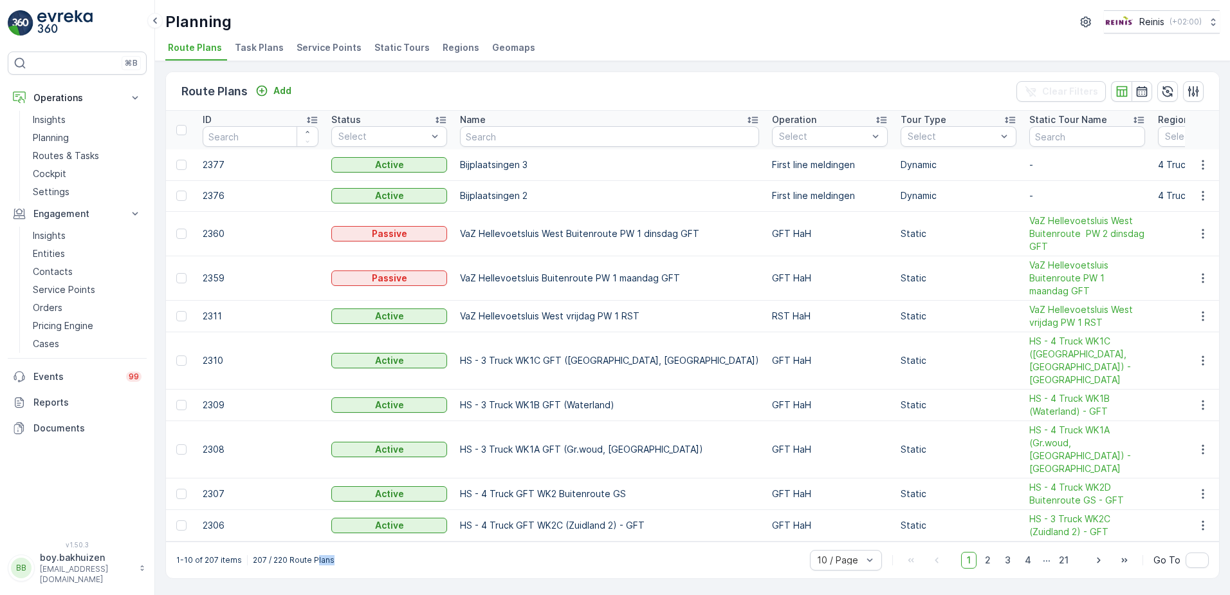
drag, startPoint x: 314, startPoint y: 523, endPoint x: 365, endPoint y: 523, distance: 50.8
click at [364, 541] on div "1-10 of 207 items 207 / 220 Route Plans 10 / Page 1 2 3 4 ... 21 Go To" at bounding box center [692, 559] width 1053 height 37
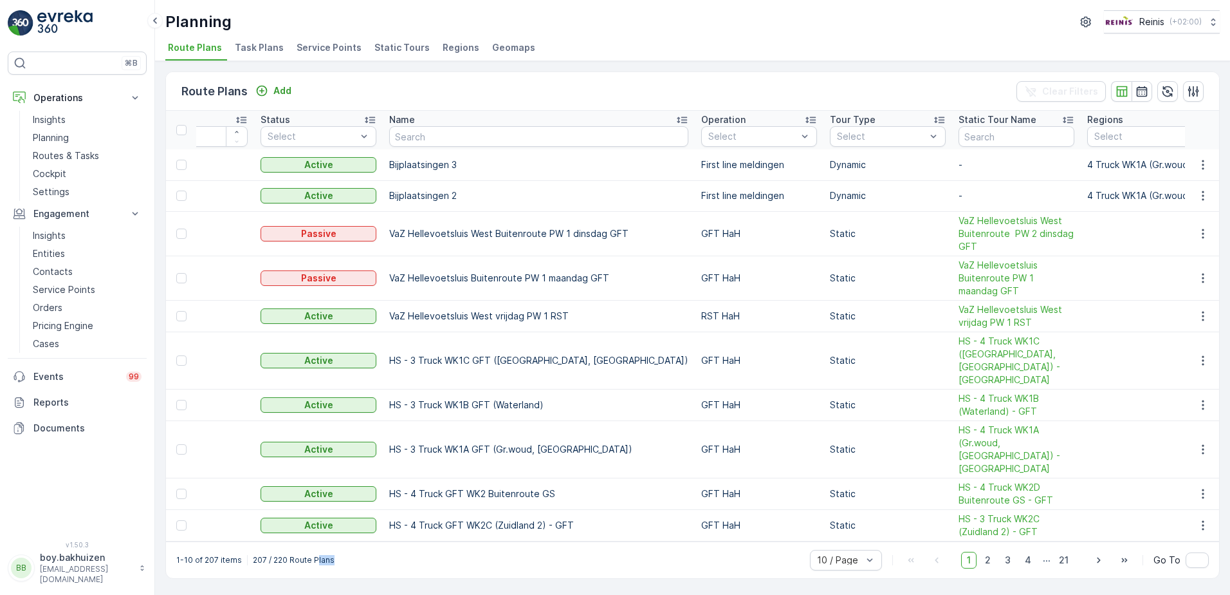
scroll to position [0, 193]
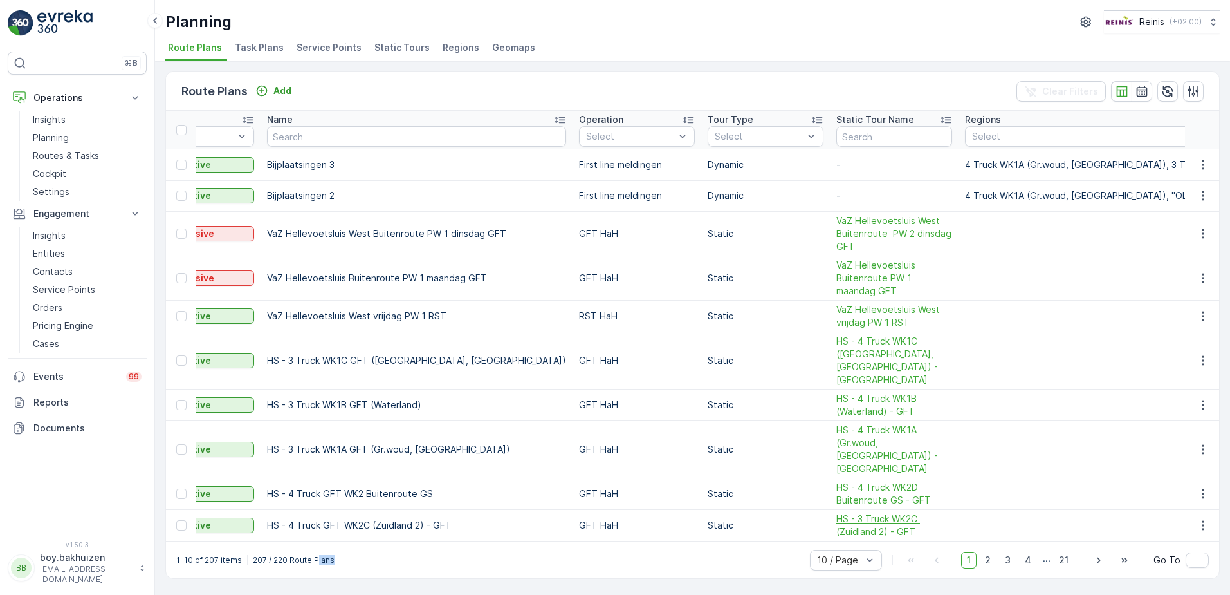
click at [837, 512] on span "HS - 3 Truck WK2C (Zuidland 2) - GFT" at bounding box center [895, 525] width 116 height 26
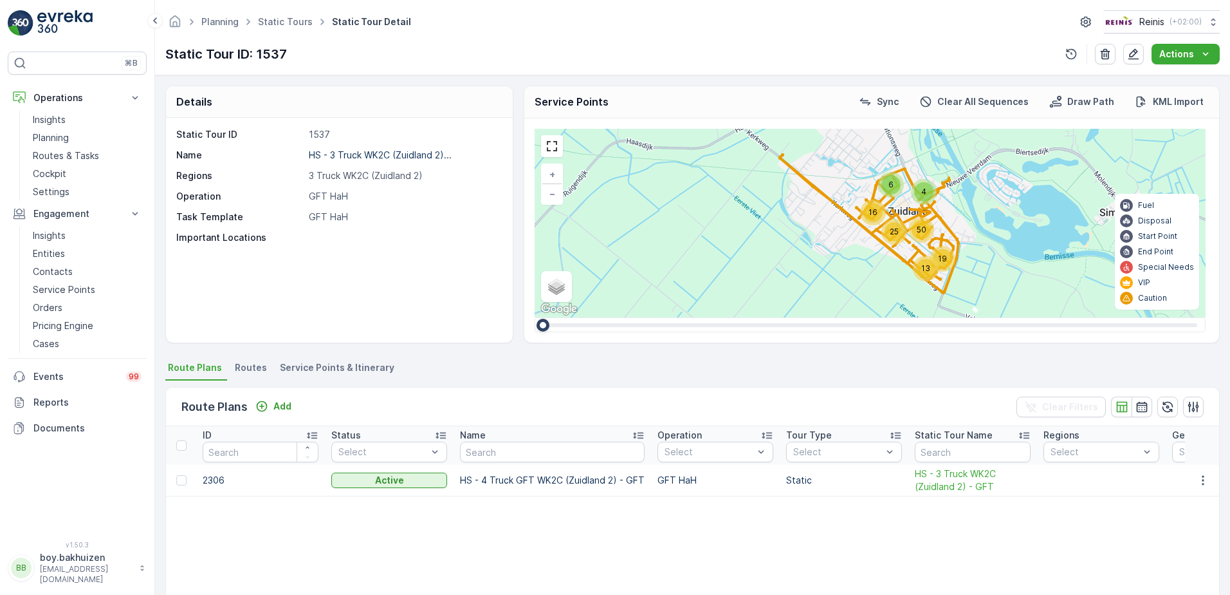
click at [319, 369] on span "Service Points & Itinerary" at bounding box center [337, 367] width 115 height 13
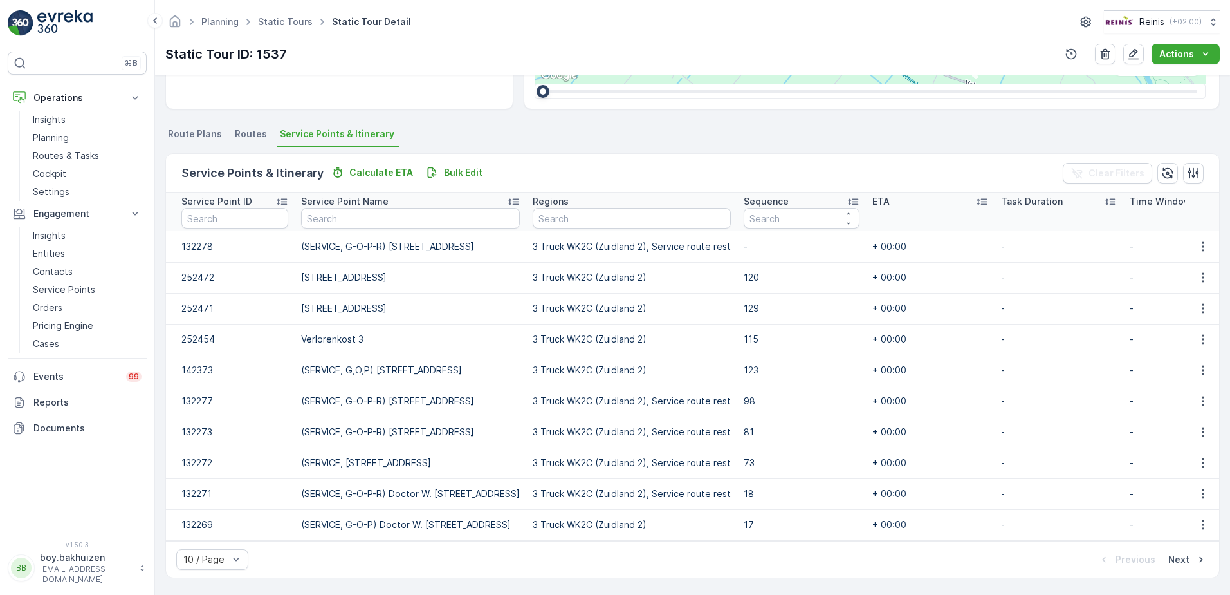
click at [246, 127] on span "Routes" at bounding box center [251, 133] width 32 height 13
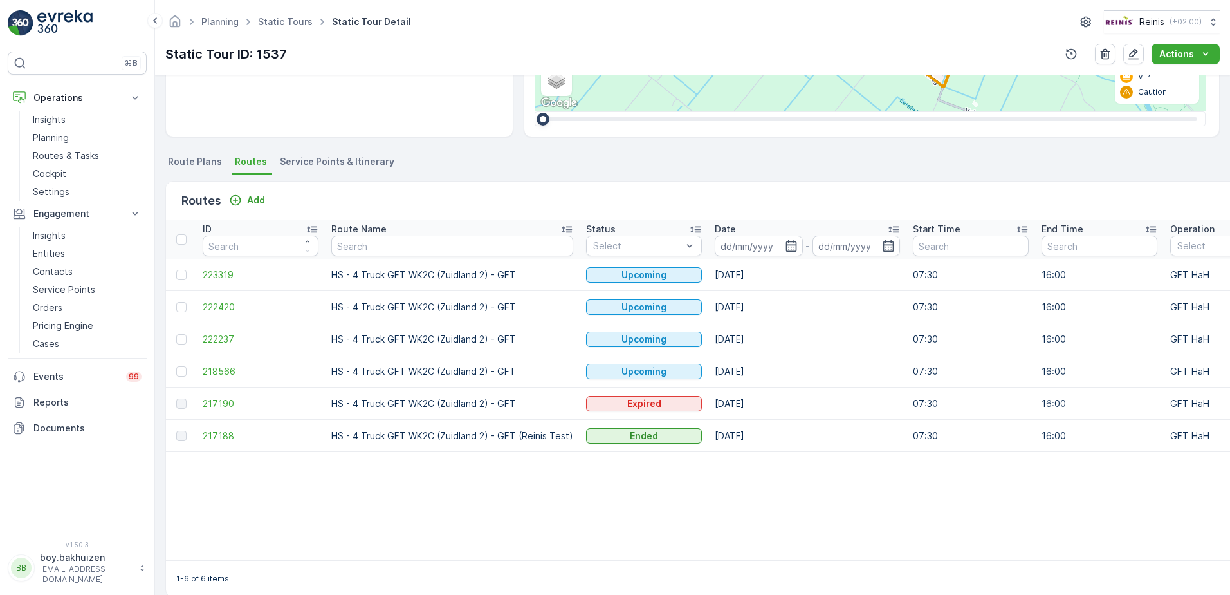
scroll to position [206, 0]
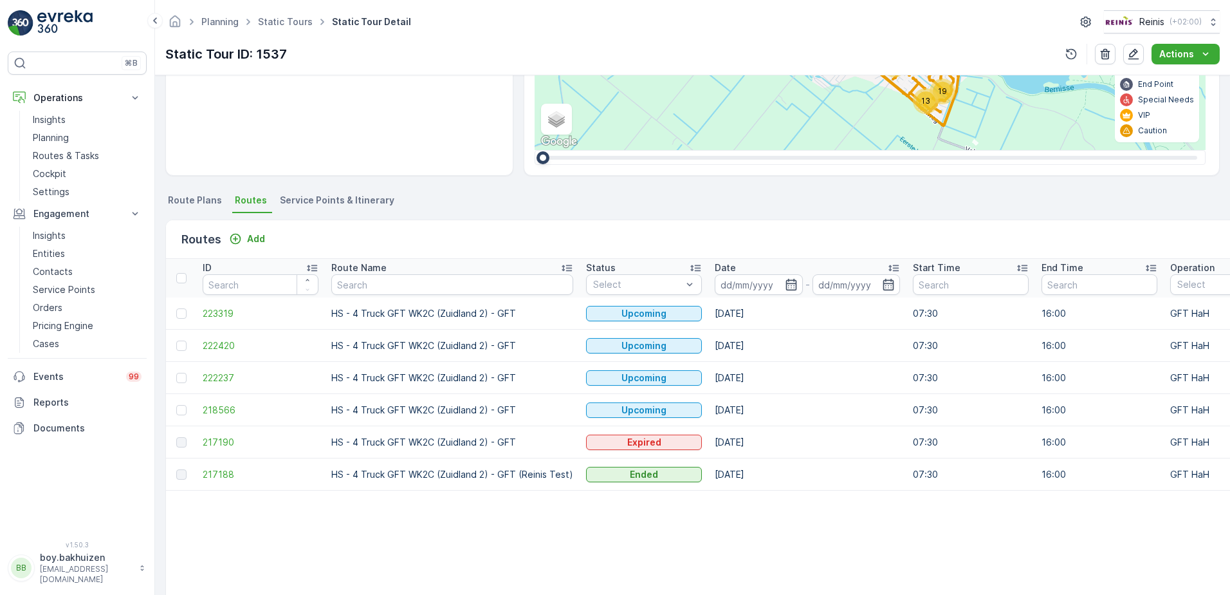
scroll to position [232, 0]
